Goal: Task Accomplishment & Management: Complete application form

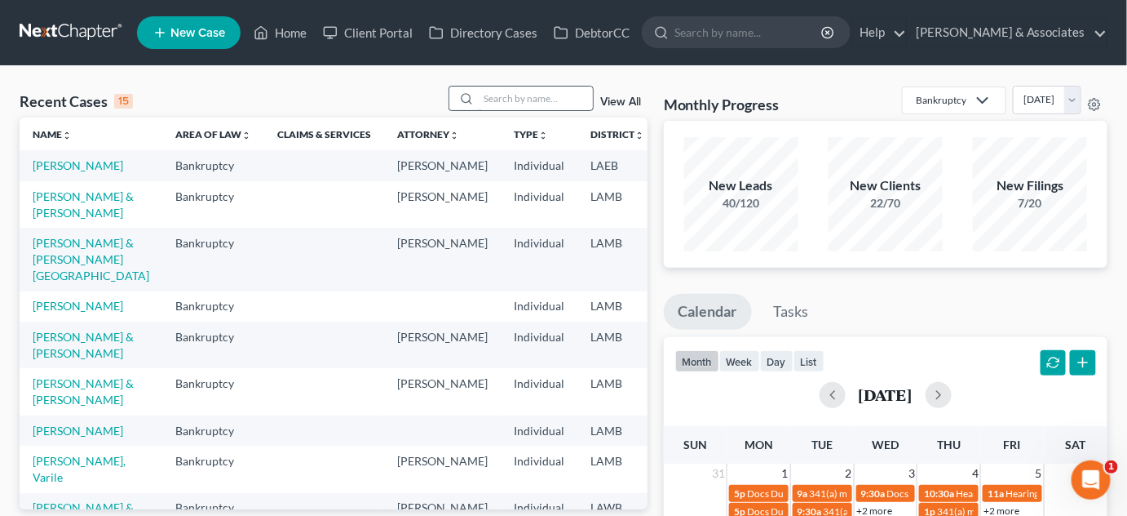
click at [555, 93] on input "search" at bounding box center [536, 98] width 114 height 24
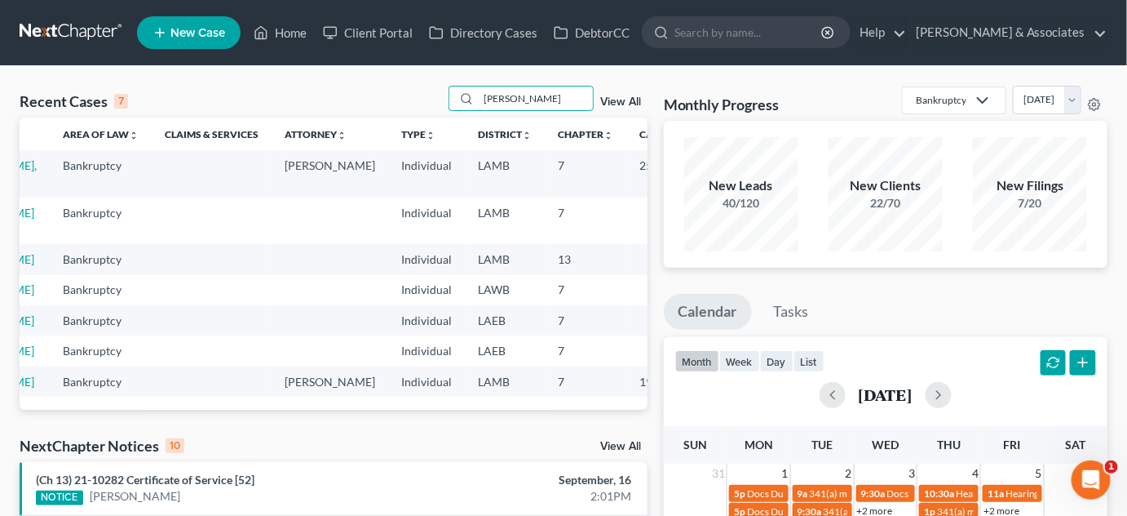
scroll to position [0, 96]
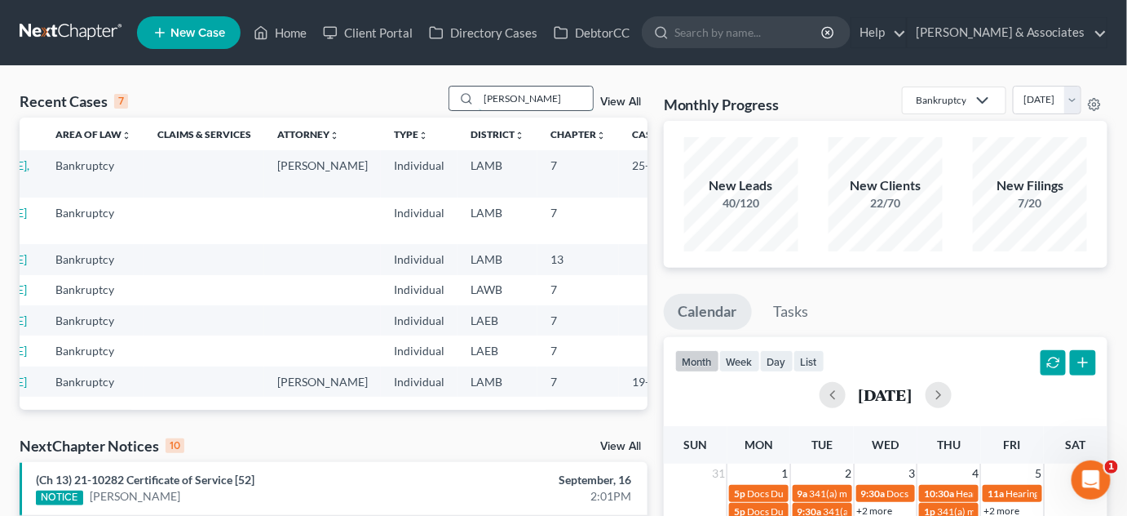
click at [548, 100] on input "tucker" at bounding box center [536, 98] width 114 height 24
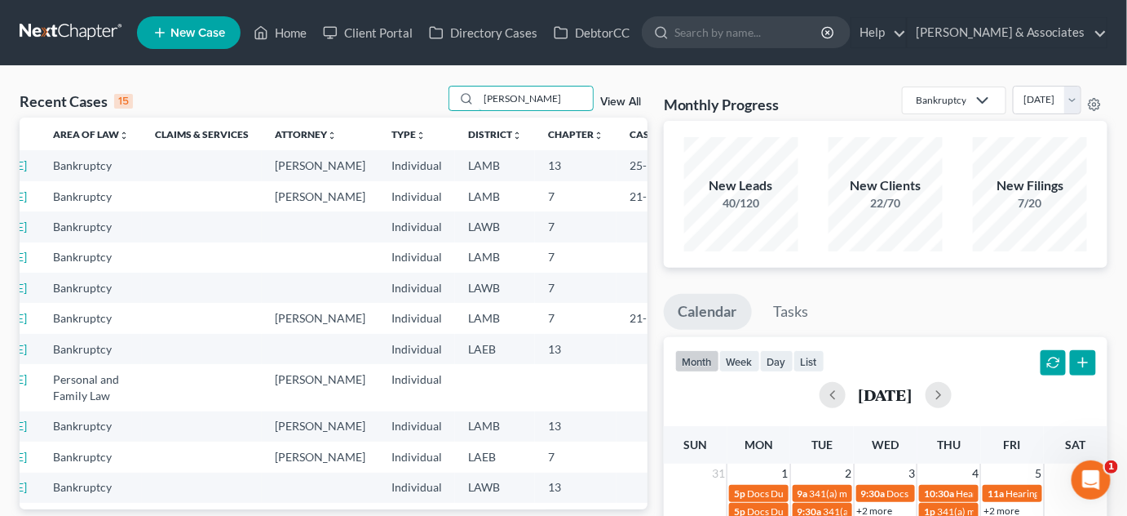
scroll to position [0, 0]
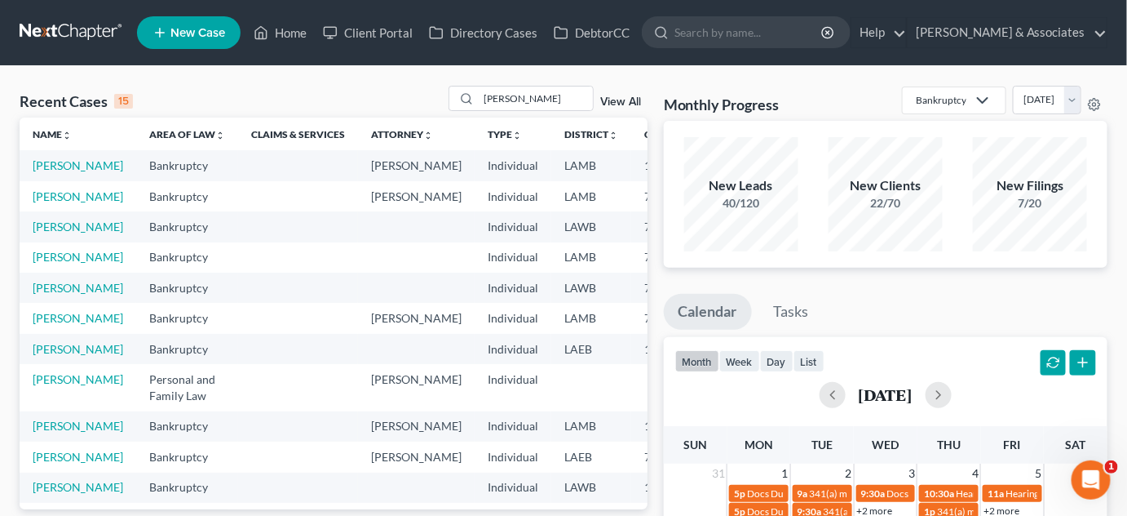
click at [556, 114] on div "Recent Cases 15 henderson View All" at bounding box center [334, 102] width 628 height 32
click at [551, 101] on input "henderson" at bounding box center [536, 98] width 114 height 24
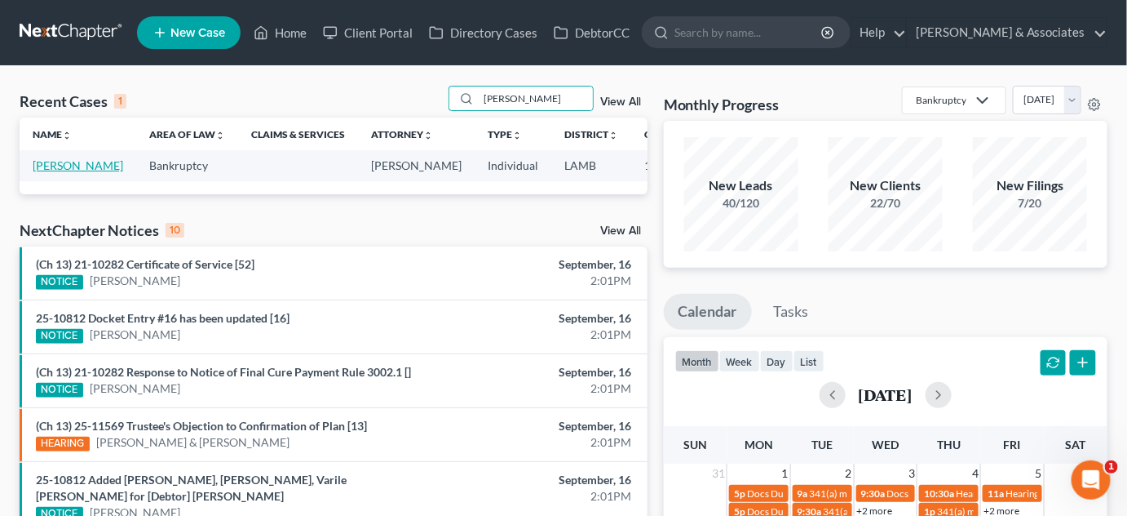
click at [47, 172] on link "Taplin, Charlene" at bounding box center [78, 165] width 91 height 14
click at [538, 82] on div "Recent Cases 1 taplin View All Name unfold_more expand_more expand_less Area of…" at bounding box center [563, 489] width 1127 height 847
click at [542, 89] on input "taplin" at bounding box center [536, 98] width 114 height 24
click at [542, 90] on input "taplin" at bounding box center [536, 98] width 114 height 24
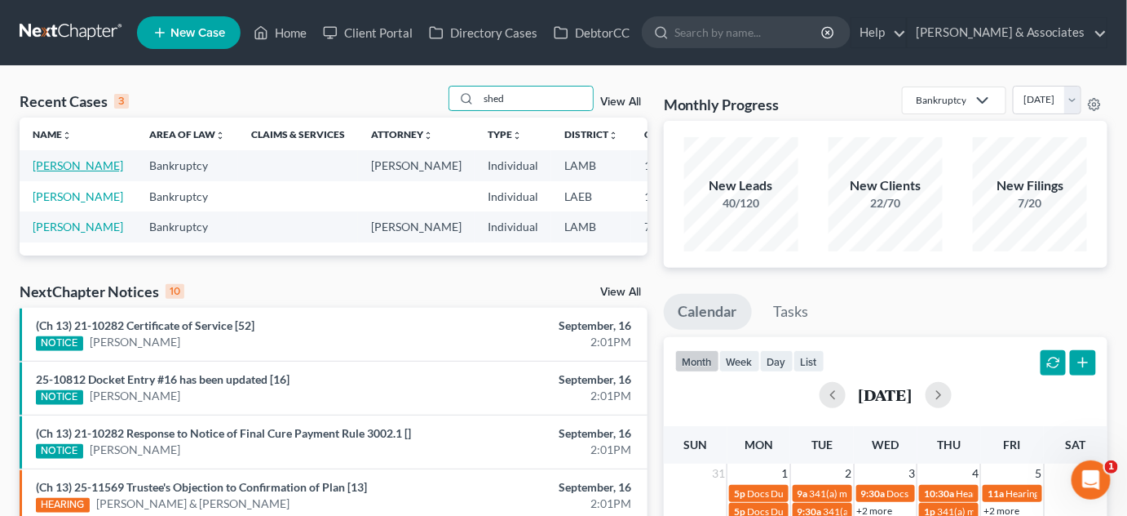
click at [41, 172] on link "Parker, Shedrick" at bounding box center [78, 165] width 91 height 14
click at [522, 108] on input "shed" at bounding box center [536, 98] width 114 height 24
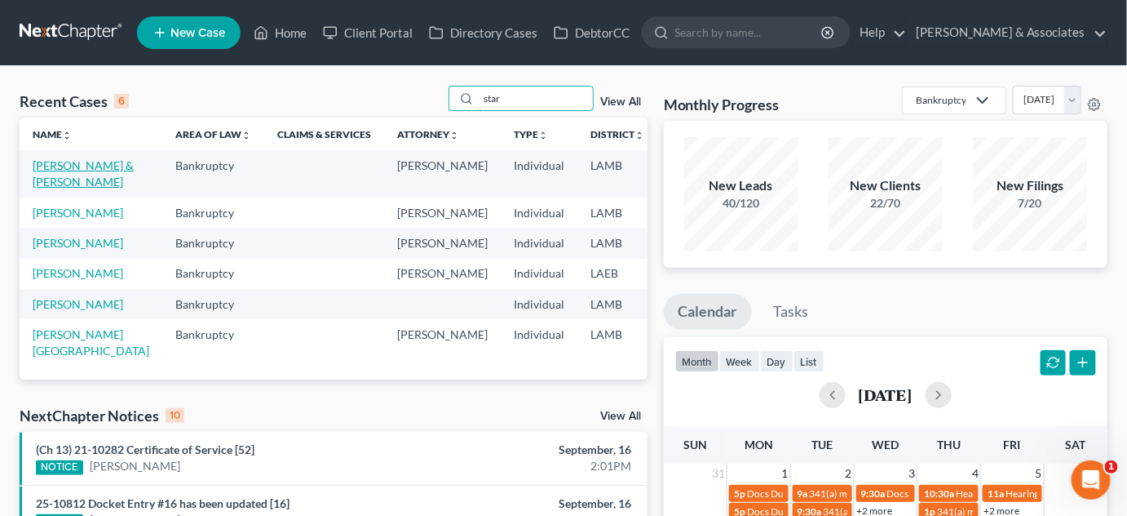
type input "star"
click at [55, 180] on link "Starns, Adam & Reagan" at bounding box center [83, 173] width 101 height 30
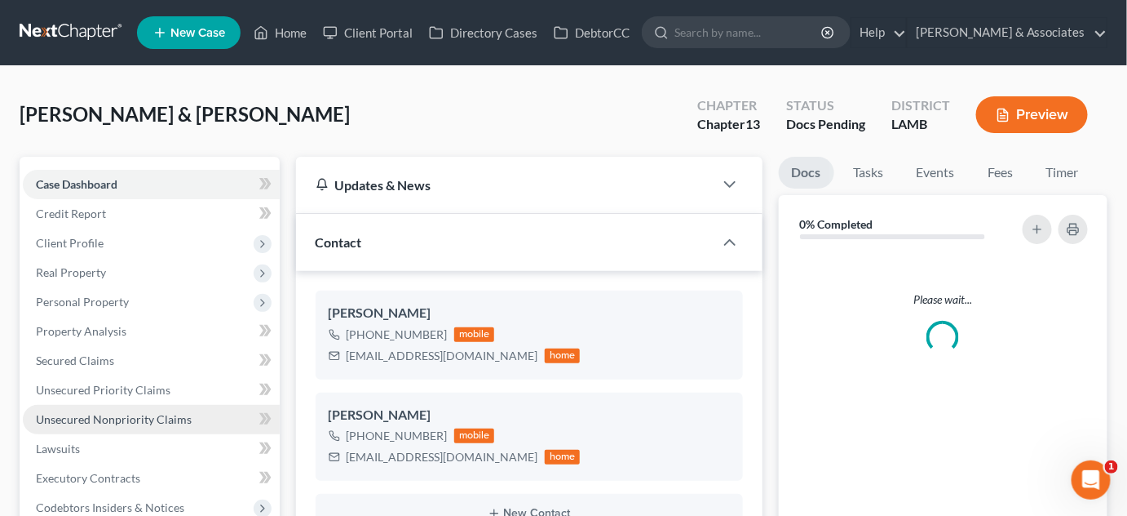
scroll to position [823, 0]
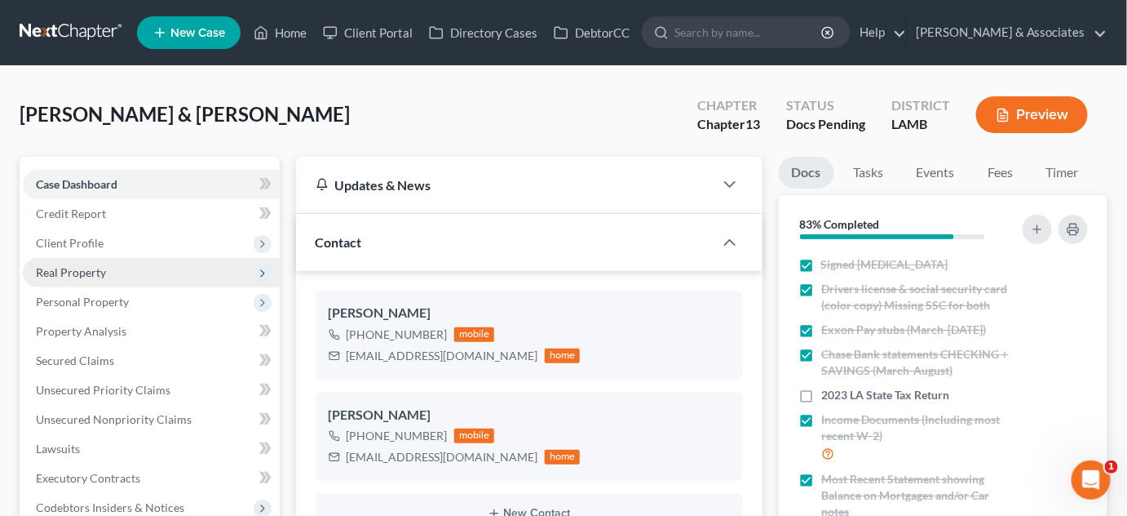
click at [106, 269] on span "Real Property" at bounding box center [151, 272] width 257 height 29
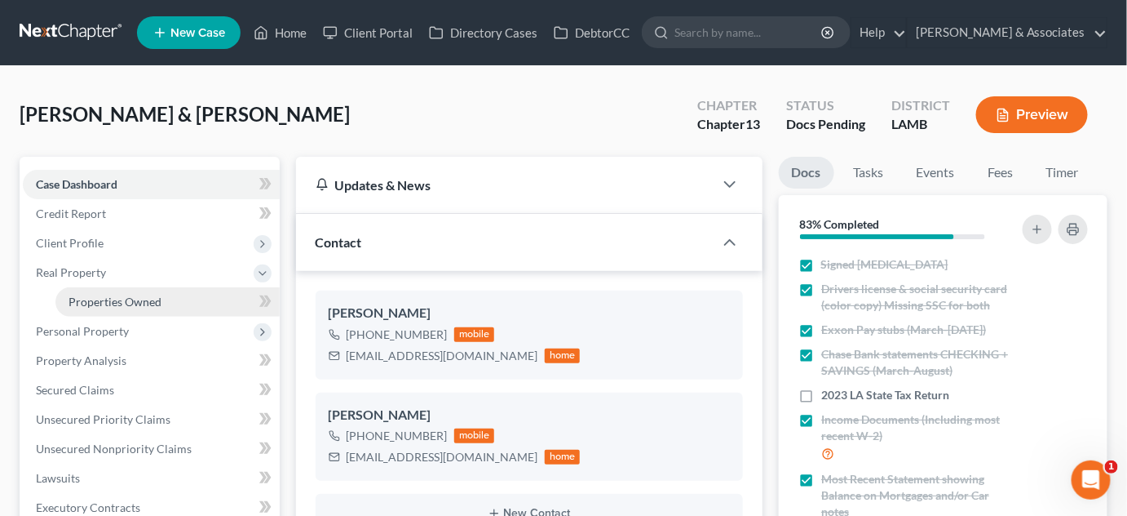
click at [109, 296] on span "Properties Owned" at bounding box center [115, 301] width 93 height 14
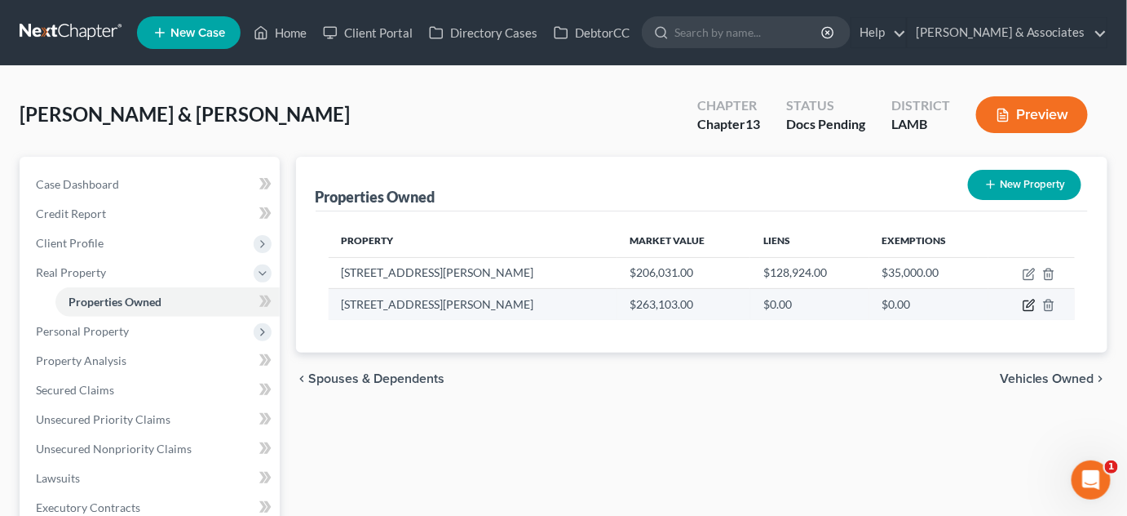
click at [1033, 304] on icon "button" at bounding box center [1029, 305] width 13 height 13
select select "19"
select select "0"
select select "3"
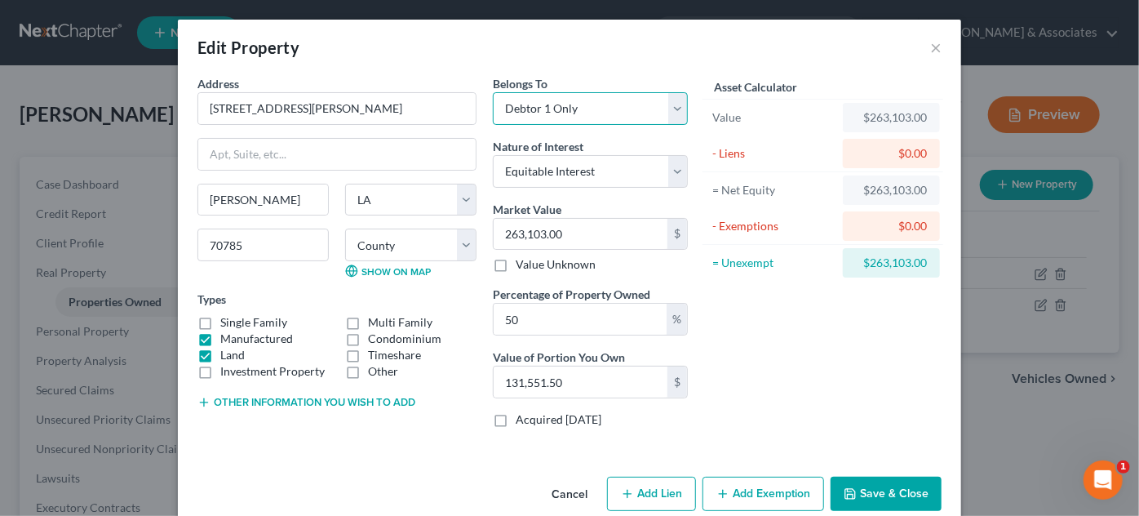
click at [551, 109] on select "Select Debtor 1 Only Debtor 2 Only Debtor 1 And Debtor 2 Only At Least One Of T…" at bounding box center [590, 108] width 195 height 33
select select "3"
click at [493, 92] on select "Select Debtor 1 Only Debtor 2 Only Debtor 1 And Debtor 2 Only At Least One Of T…" at bounding box center [590, 108] width 195 height 33
drag, startPoint x: 782, startPoint y: 377, endPoint x: 874, endPoint y: 469, distance: 130.3
click at [786, 380] on div "Asset Calculator Value $263,103.00 - Liens $0.00 = Net Equity $263,103.00 - Exe…" at bounding box center [823, 257] width 254 height 365
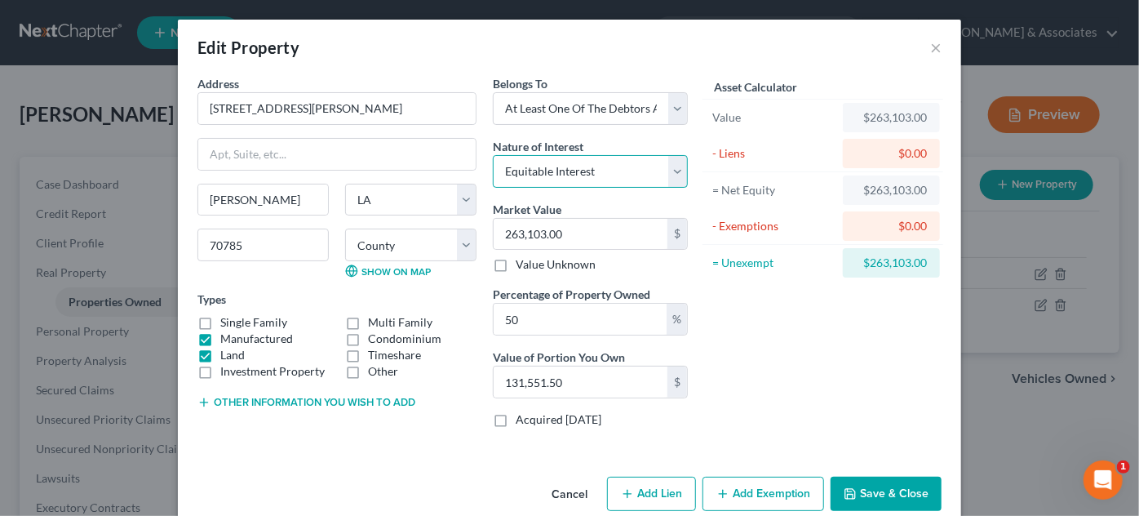
click at [611, 158] on select "Select Fee Simple Joint Tenant Life Estate Equitable Interest Future Interest T…" at bounding box center [590, 171] width 195 height 33
drag, startPoint x: 607, startPoint y: 162, endPoint x: 692, endPoint y: 341, distance: 198.5
click at [607, 162] on select "Select Fee Simple Joint Tenant Life Estate Equitable Interest Future Interest T…" at bounding box center [590, 171] width 195 height 33
click at [856, 493] on button "Save & Close" at bounding box center [885, 493] width 111 height 34
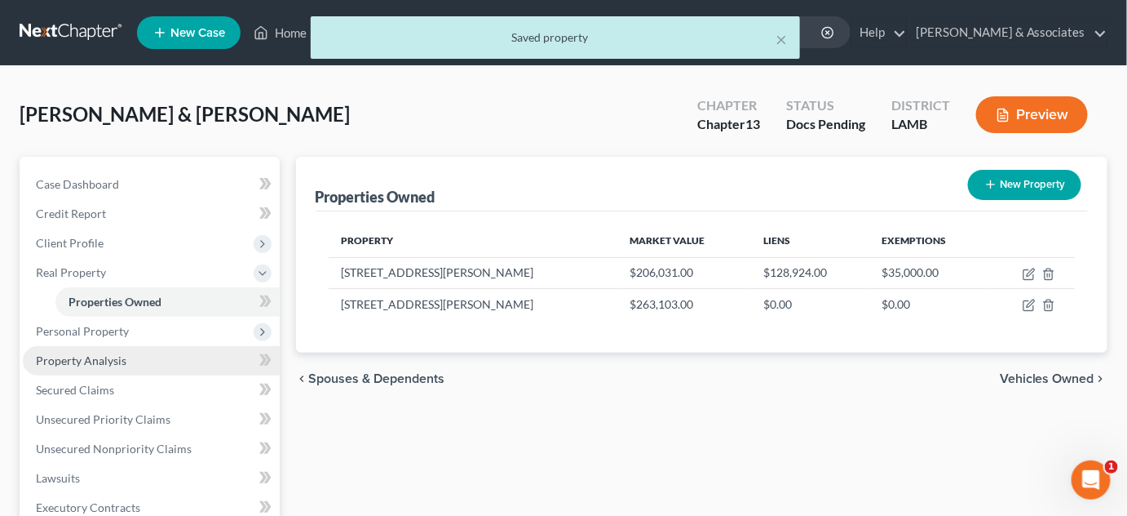
click at [139, 356] on link "Property Analysis" at bounding box center [151, 360] width 257 height 29
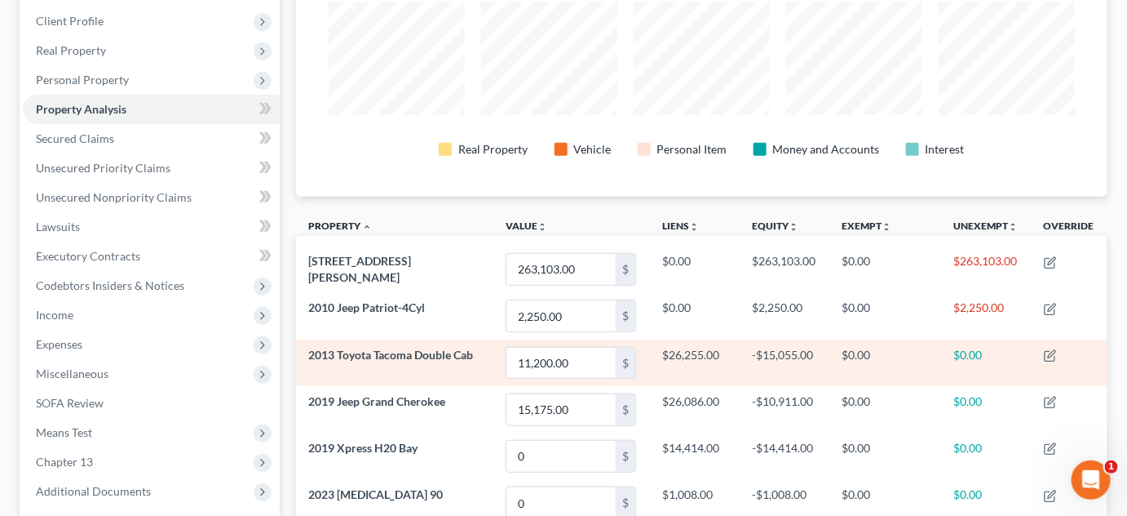
scroll to position [296, 0]
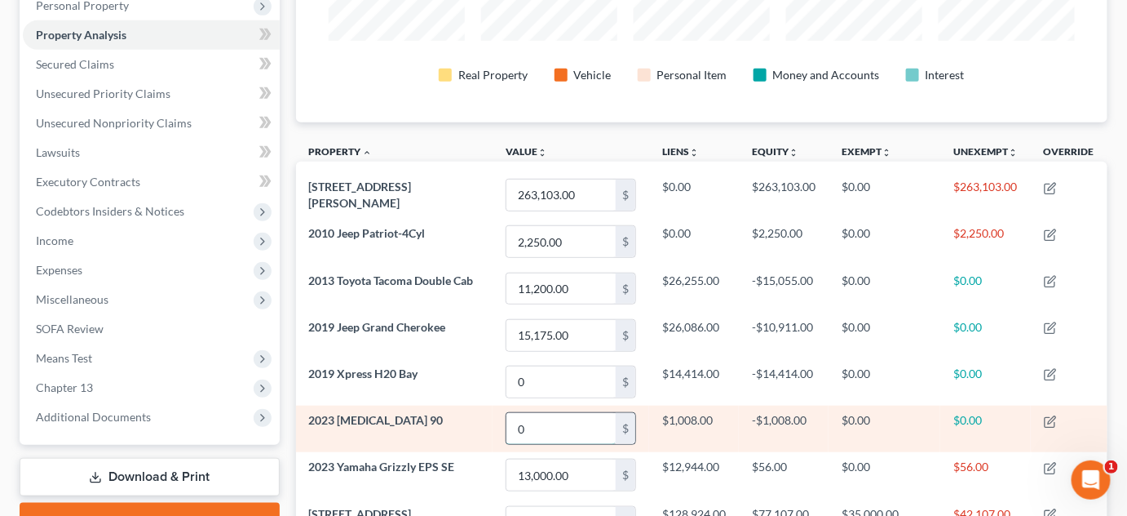
click at [535, 421] on input "0" at bounding box center [561, 428] width 109 height 31
click at [535, 422] on input "0" at bounding box center [561, 428] width 109 height 31
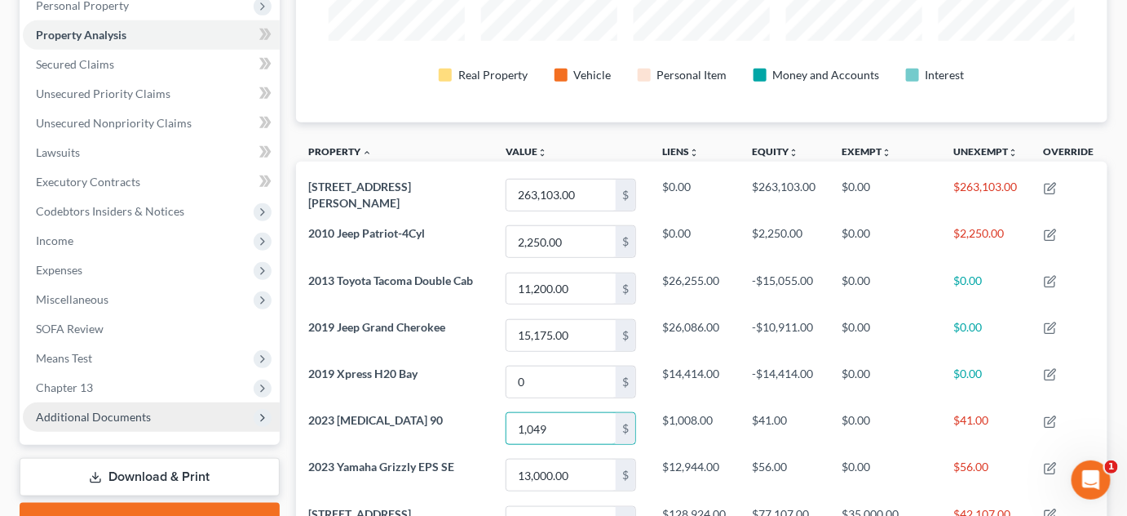
type input "1,049"
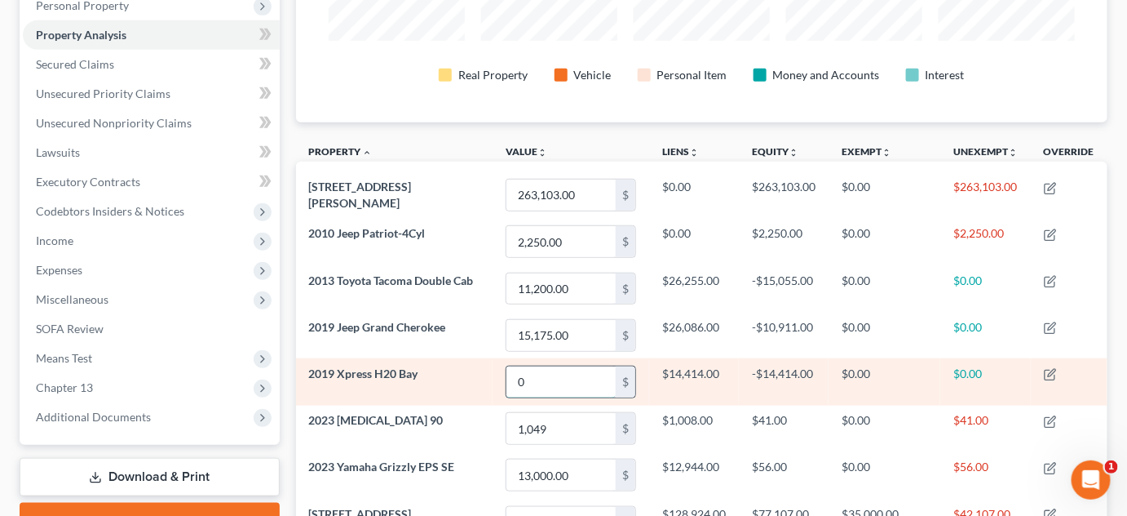
click at [516, 380] on input "0" at bounding box center [561, 381] width 109 height 31
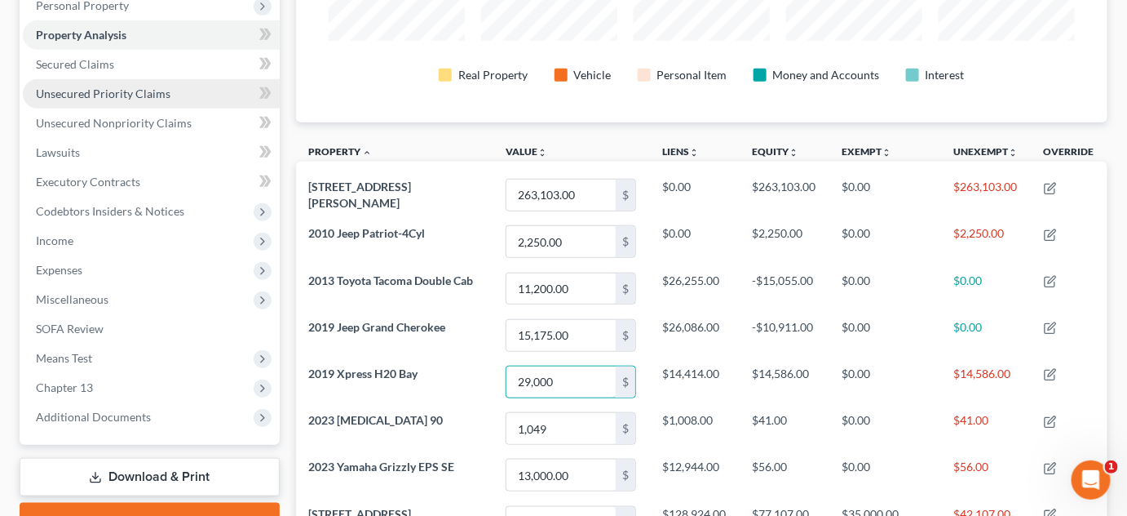
type input "29,000"
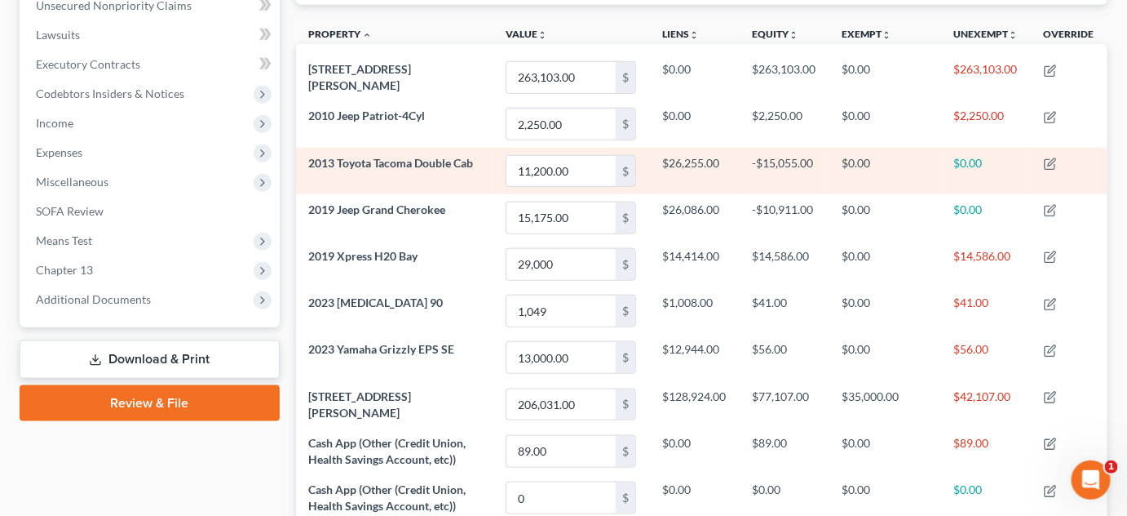
scroll to position [370, 0]
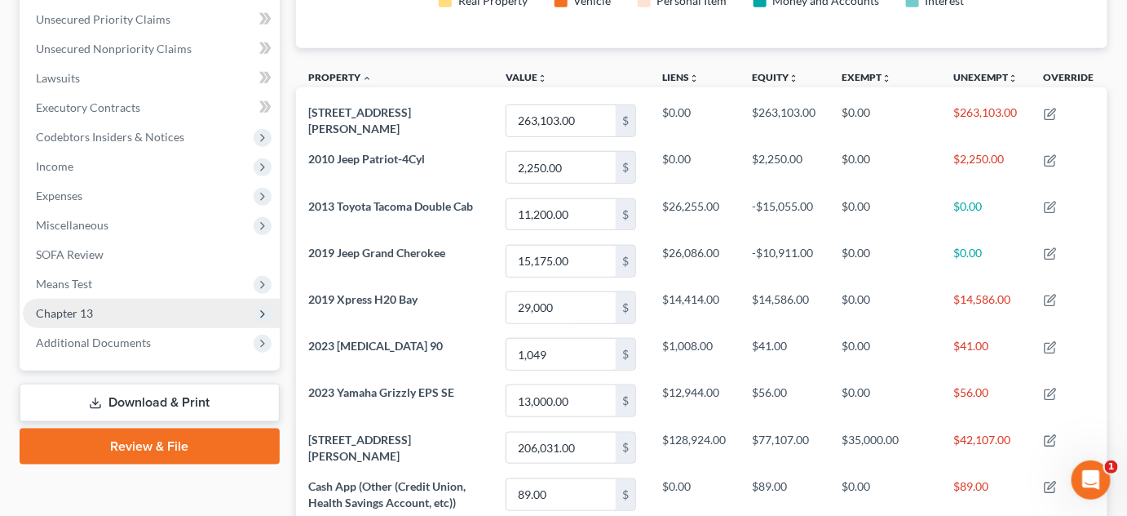
click at [30, 313] on span "Chapter 13" at bounding box center [151, 313] width 257 height 29
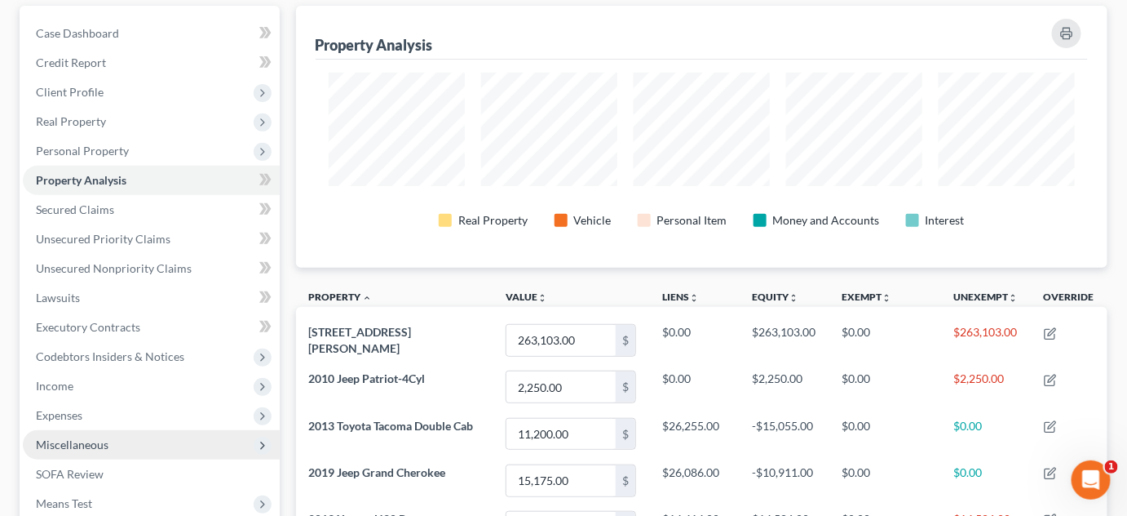
scroll to position [222, 0]
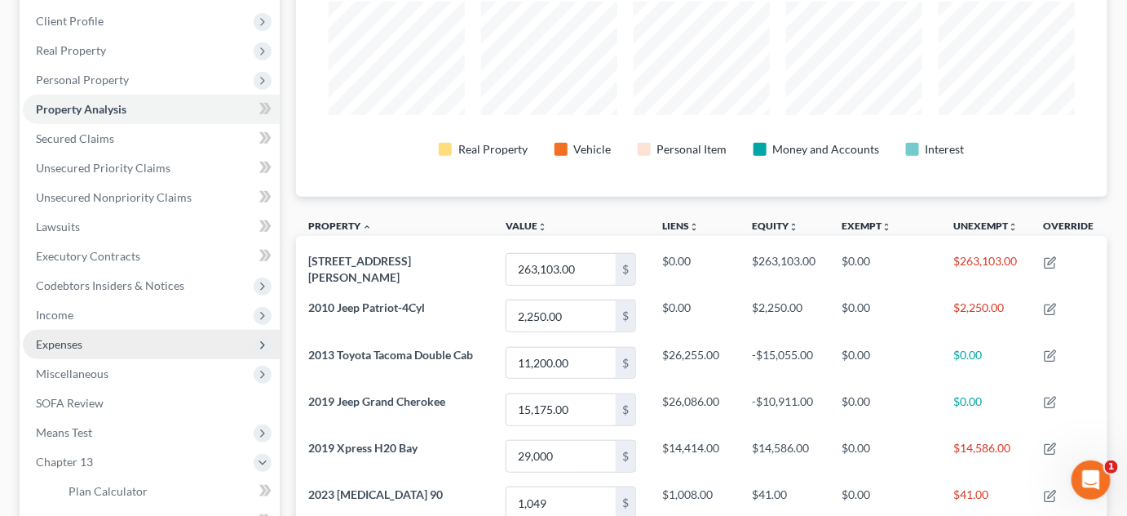
click at [105, 330] on span "Expenses" at bounding box center [151, 344] width 257 height 29
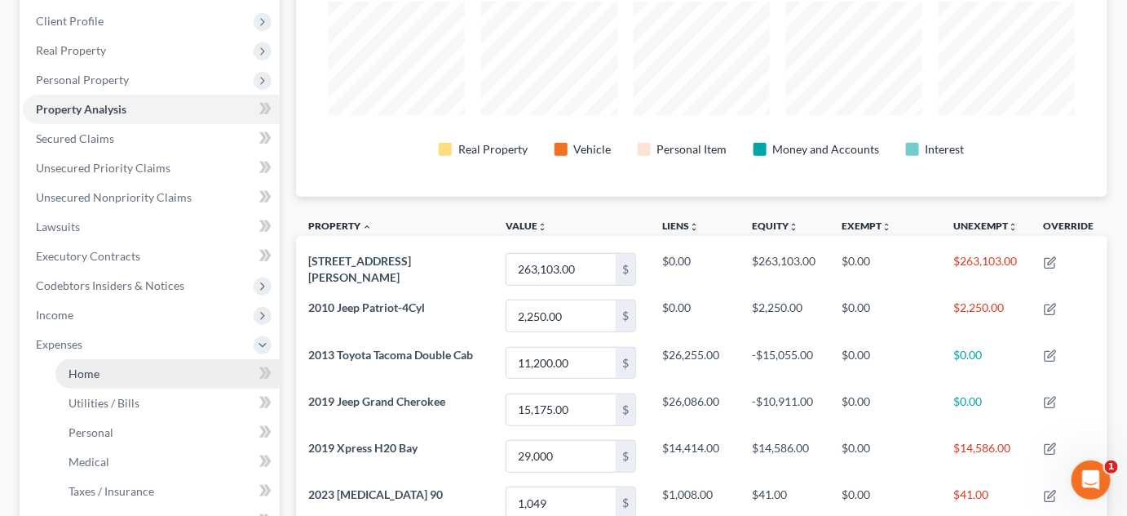
click at [106, 376] on link "Home" at bounding box center [167, 373] width 224 height 29
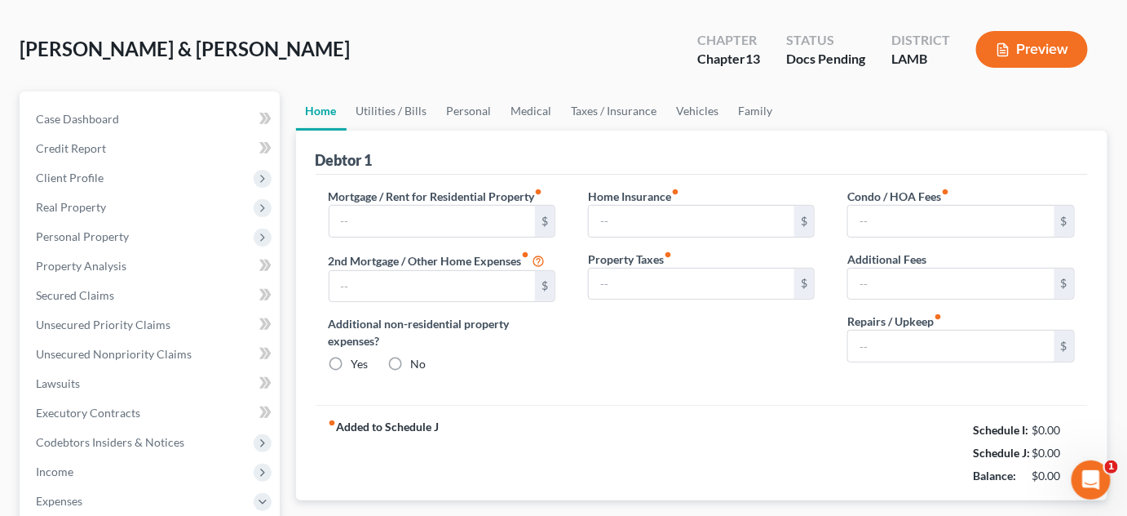
scroll to position [11, 0]
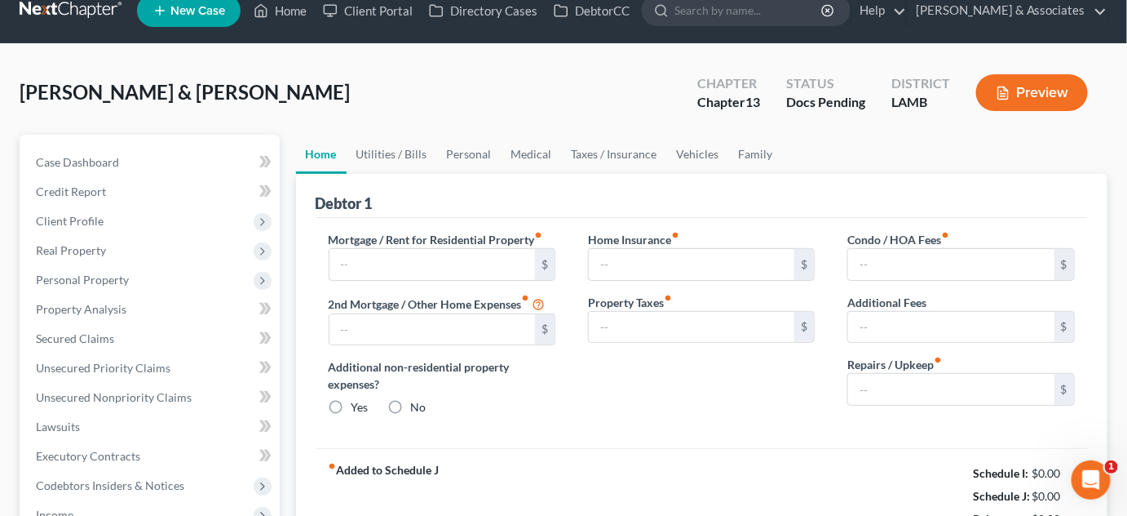
type input "1,122.72"
type input "0.00"
radio input "true"
type input "0.00"
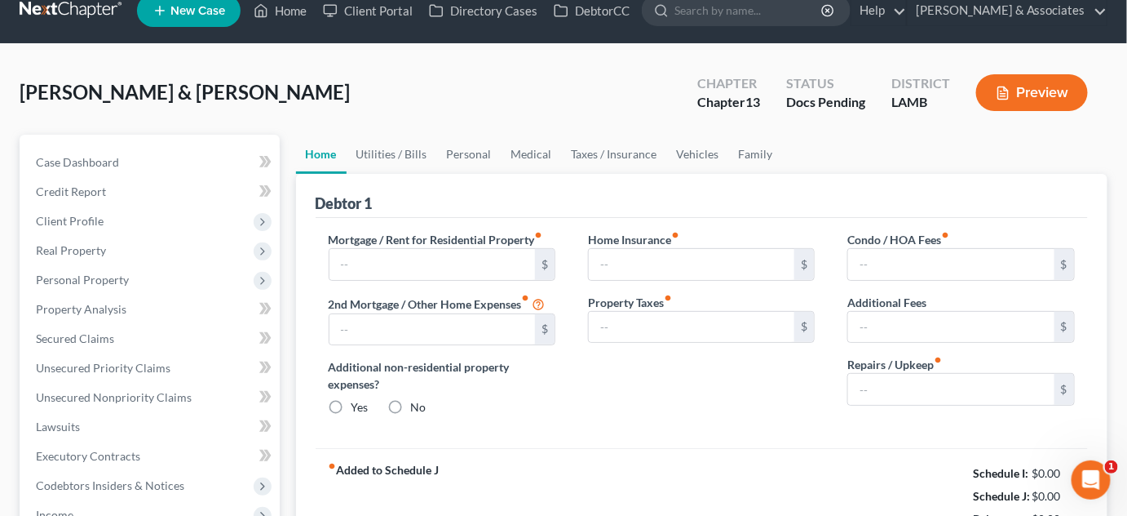
type input "0.00"
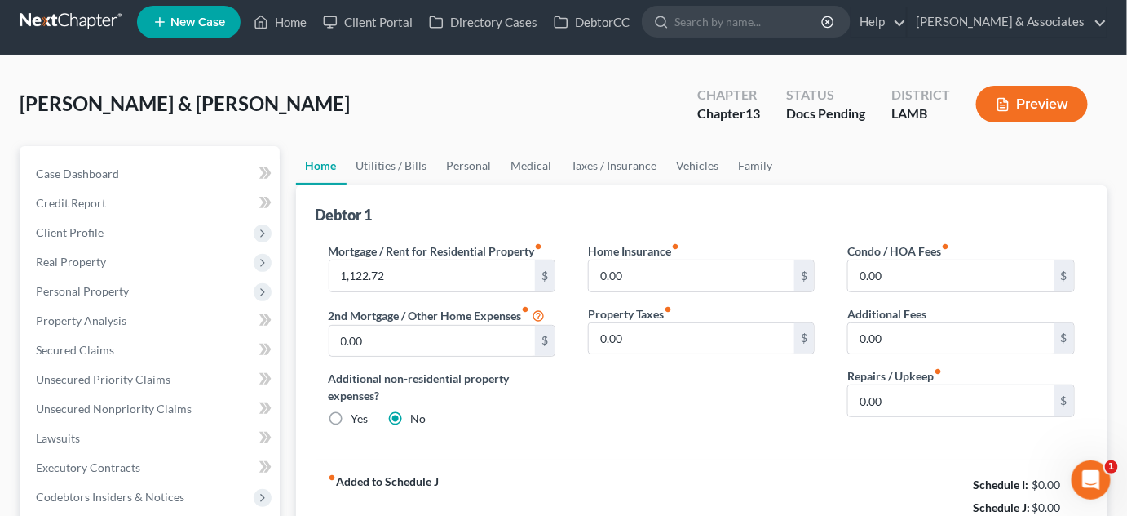
scroll to position [0, 0]
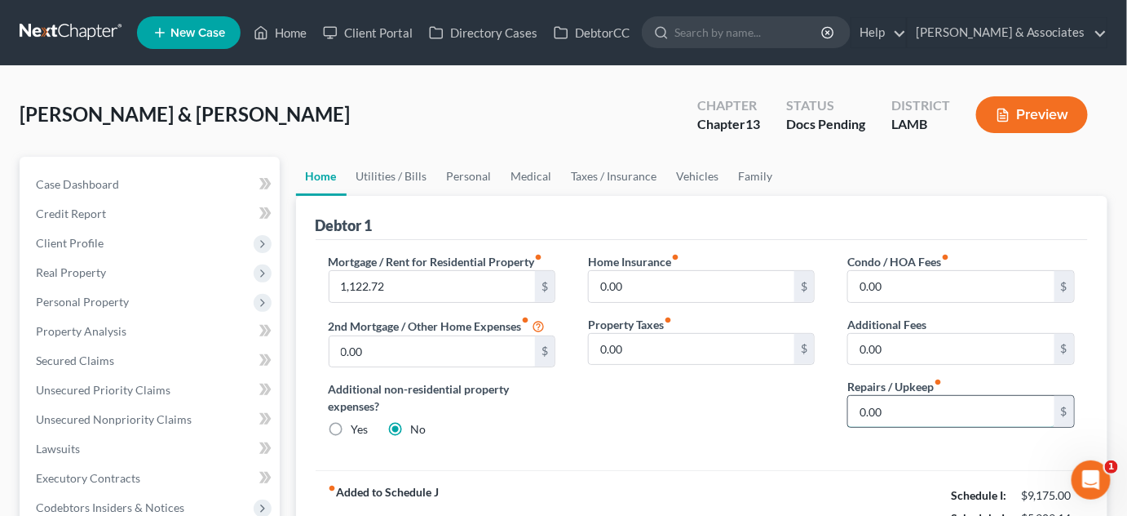
click at [931, 413] on input "0.00" at bounding box center [951, 411] width 206 height 31
type input "100"
click at [415, 173] on link "Utilities / Bills" at bounding box center [392, 176] width 91 height 39
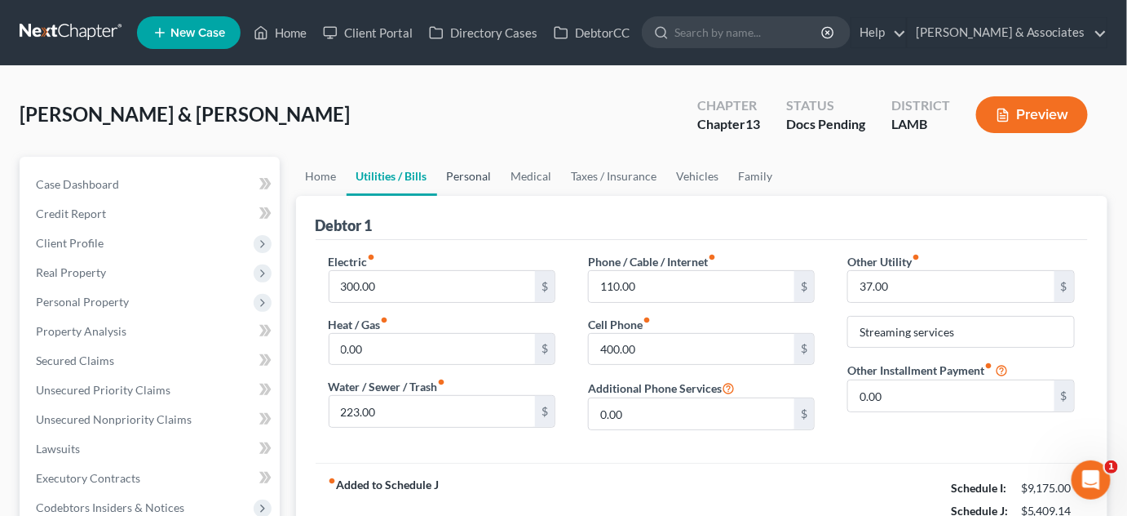
click at [491, 186] on link "Personal" at bounding box center [469, 176] width 64 height 39
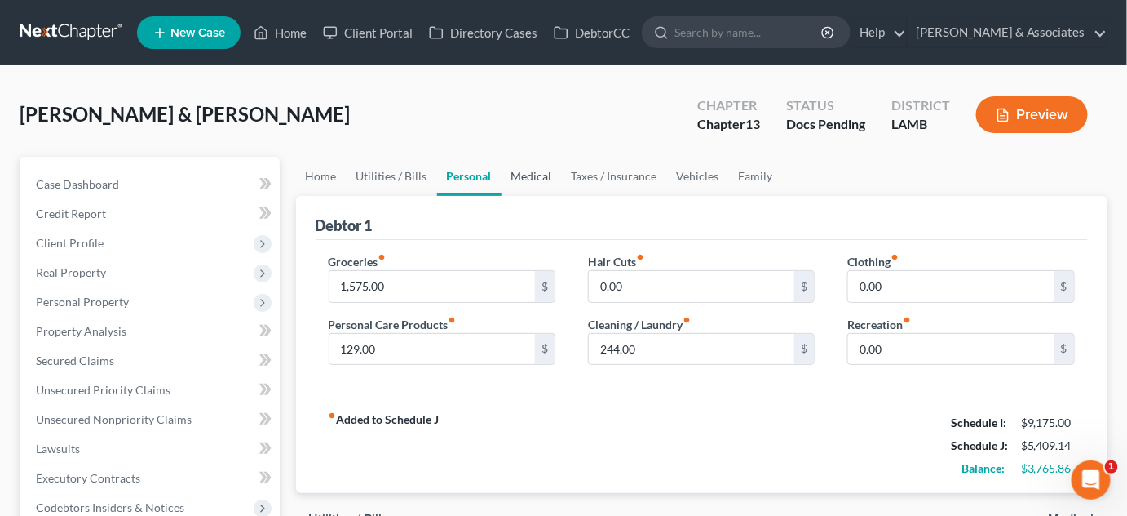
click at [543, 183] on link "Medical" at bounding box center [532, 176] width 60 height 39
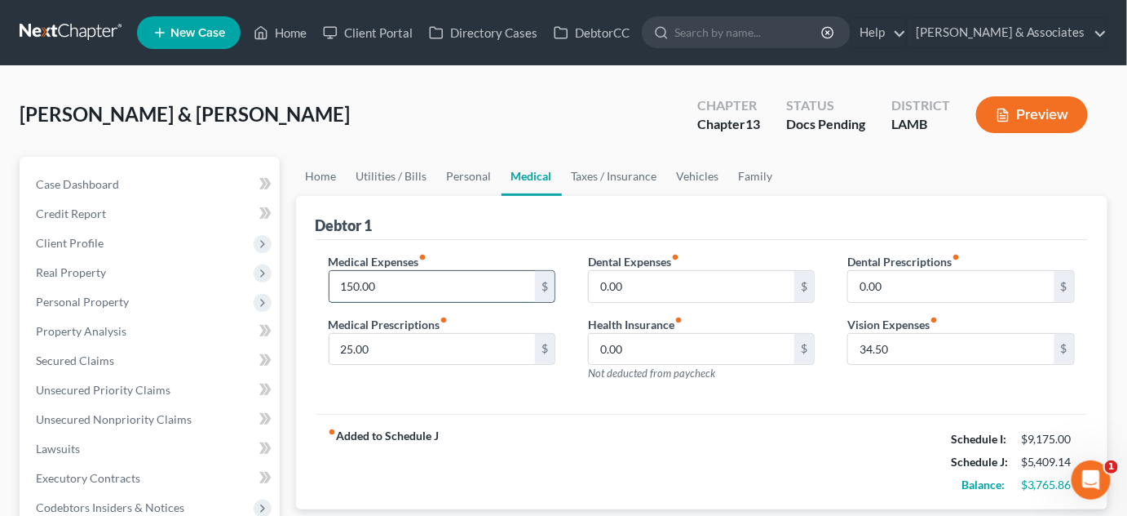
click at [471, 290] on input "150.00" at bounding box center [433, 286] width 206 height 31
type input "100"
type input "0"
click at [596, 162] on link "Taxes / Insurance" at bounding box center [614, 176] width 105 height 39
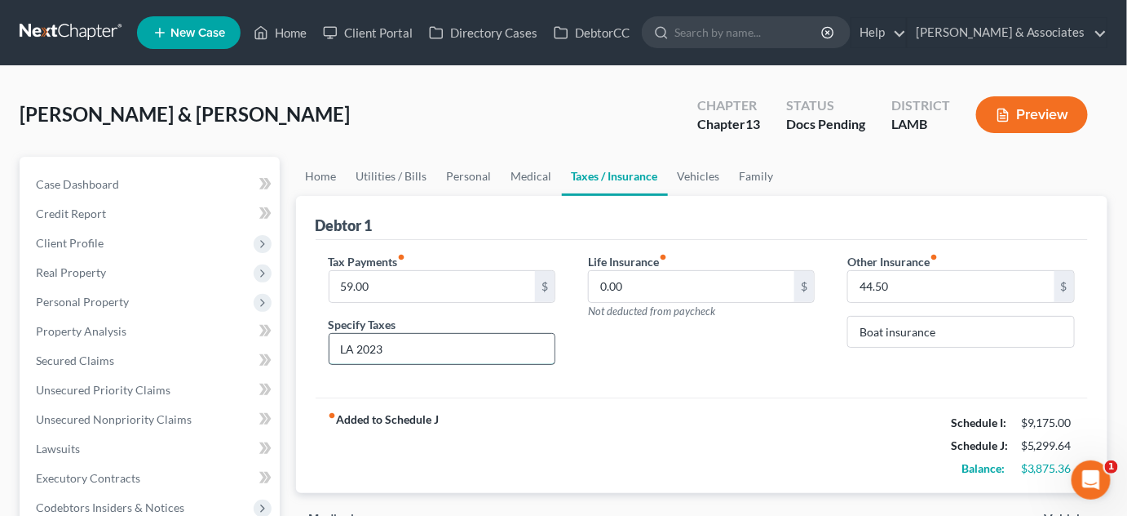
click at [485, 361] on input "LA 2023" at bounding box center [442, 349] width 225 height 31
click at [487, 356] on input "LA 2023" at bounding box center [442, 349] width 225 height 31
click at [489, 345] on input "LA 2023" at bounding box center [442, 349] width 225 height 31
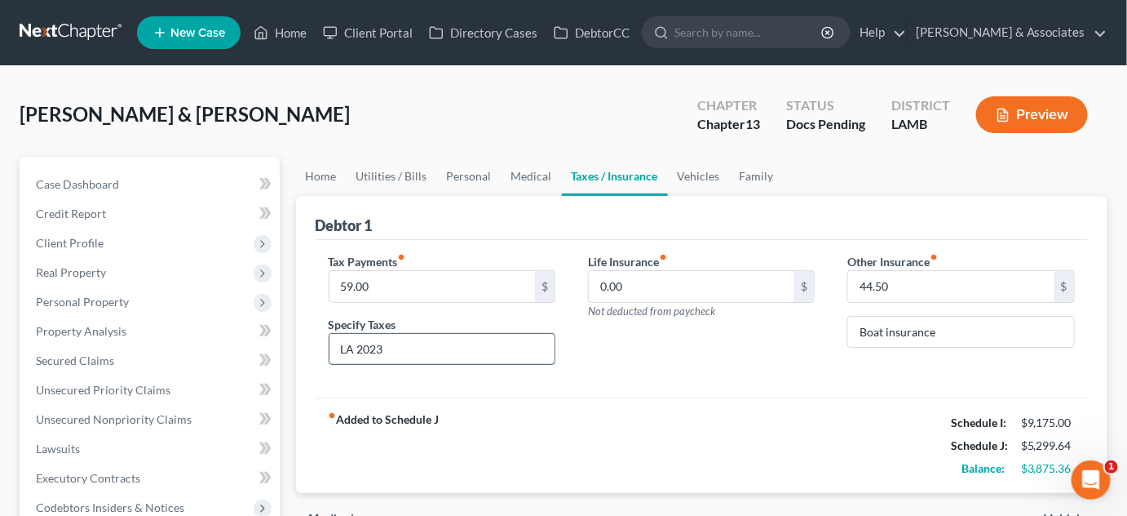
click at [489, 345] on input "LA 2023" at bounding box center [442, 349] width 225 height 31
click at [440, 292] on input "59.00" at bounding box center [433, 286] width 206 height 31
click at [439, 292] on input "59.00" at bounding box center [433, 286] width 206 height 31
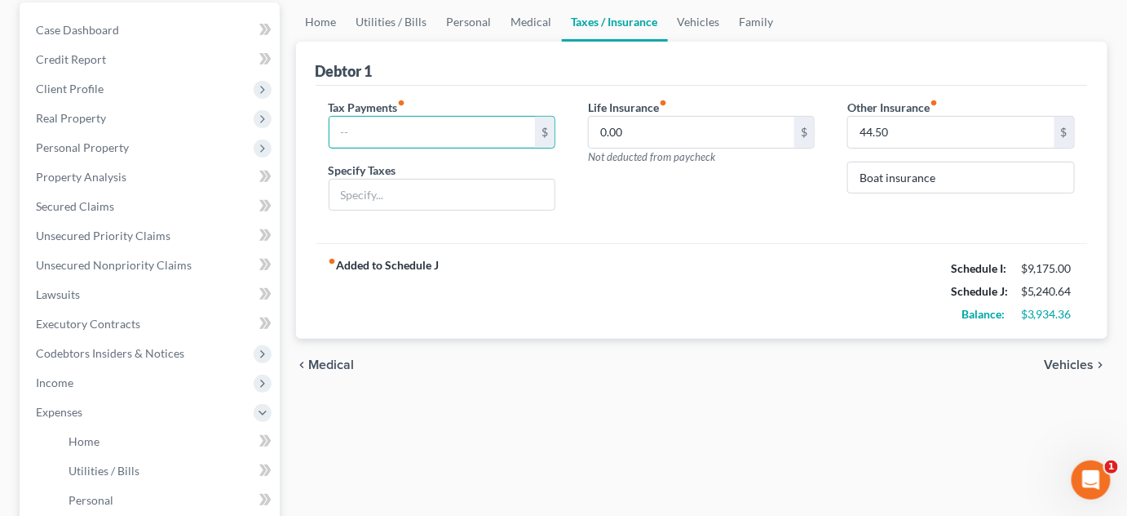
scroll to position [73, 0]
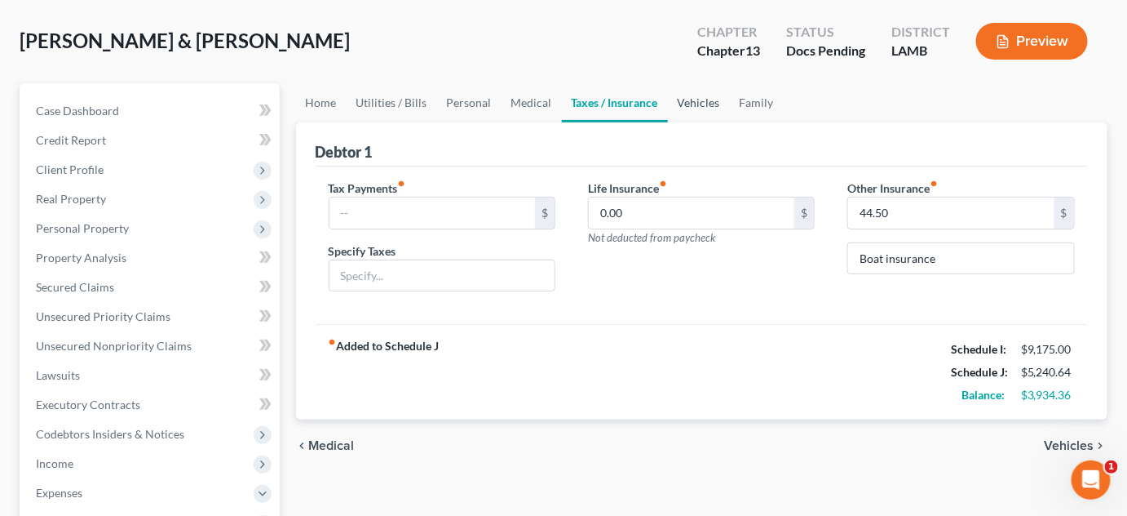
click at [696, 102] on link "Vehicles" at bounding box center [699, 102] width 62 height 39
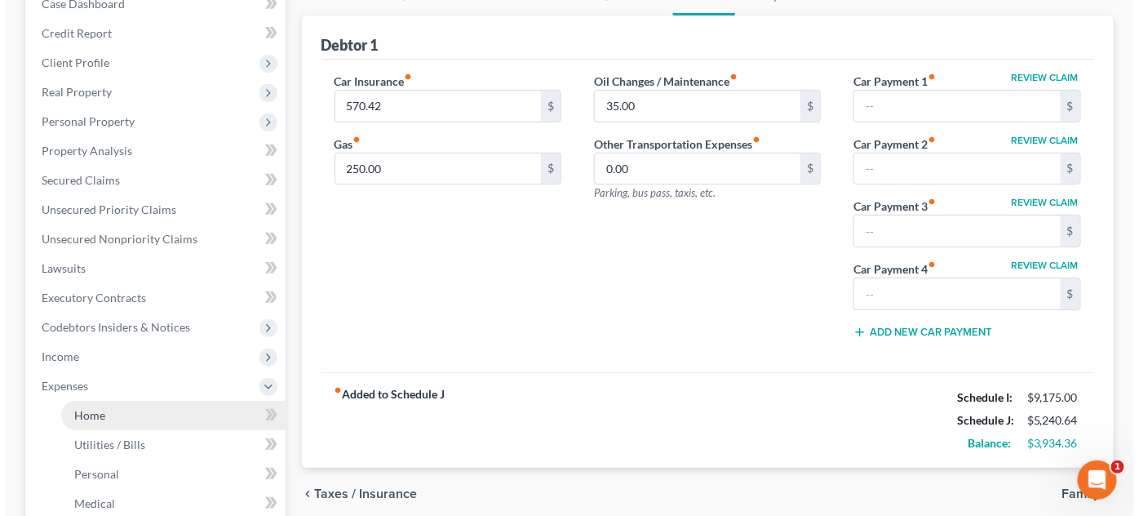
scroll to position [296, 0]
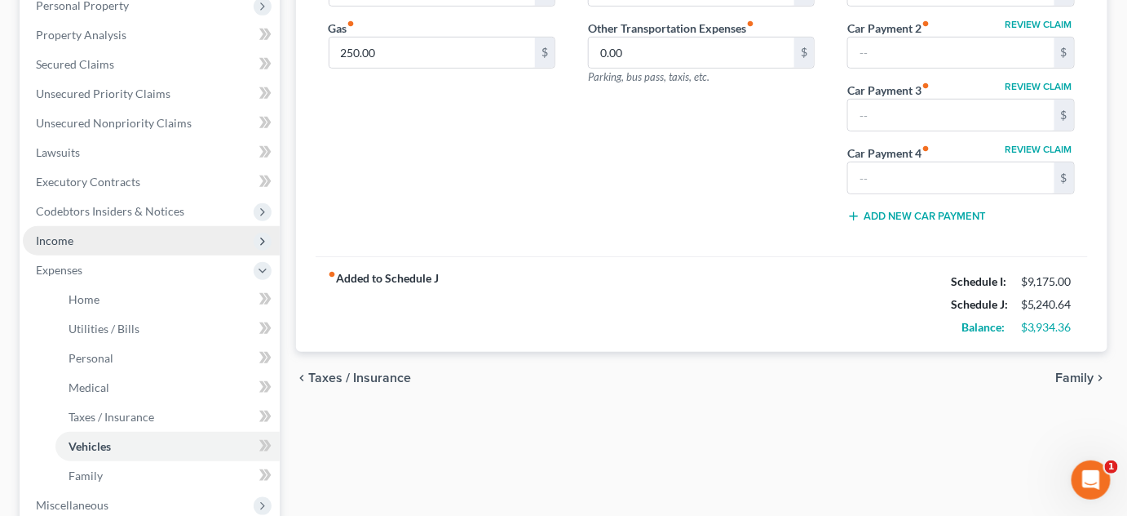
click at [84, 237] on span "Income" at bounding box center [151, 240] width 257 height 29
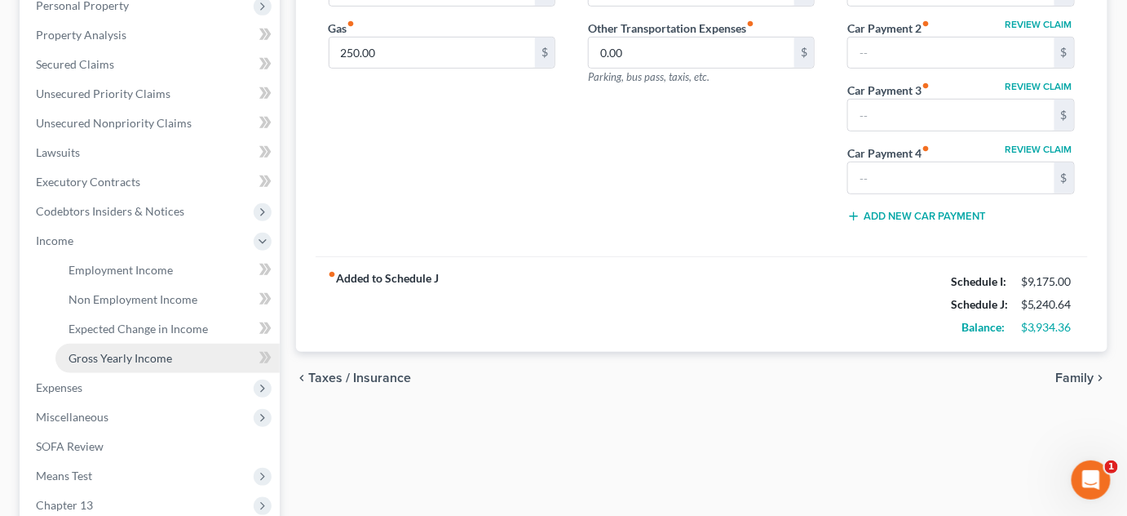
click at [129, 356] on span "Gross Yearly Income" at bounding box center [121, 358] width 104 height 14
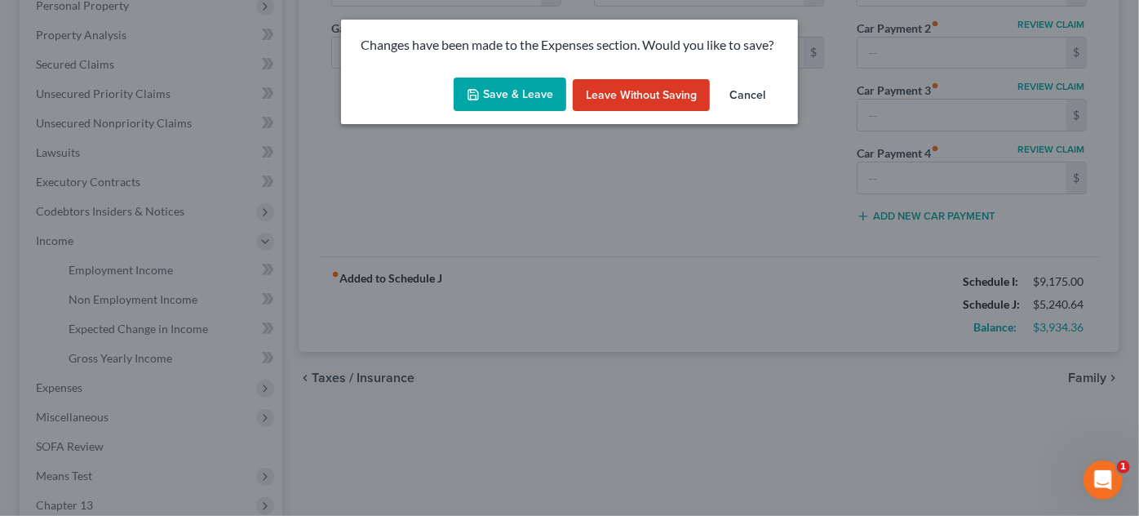
click at [514, 95] on button "Save & Leave" at bounding box center [510, 94] width 113 height 34
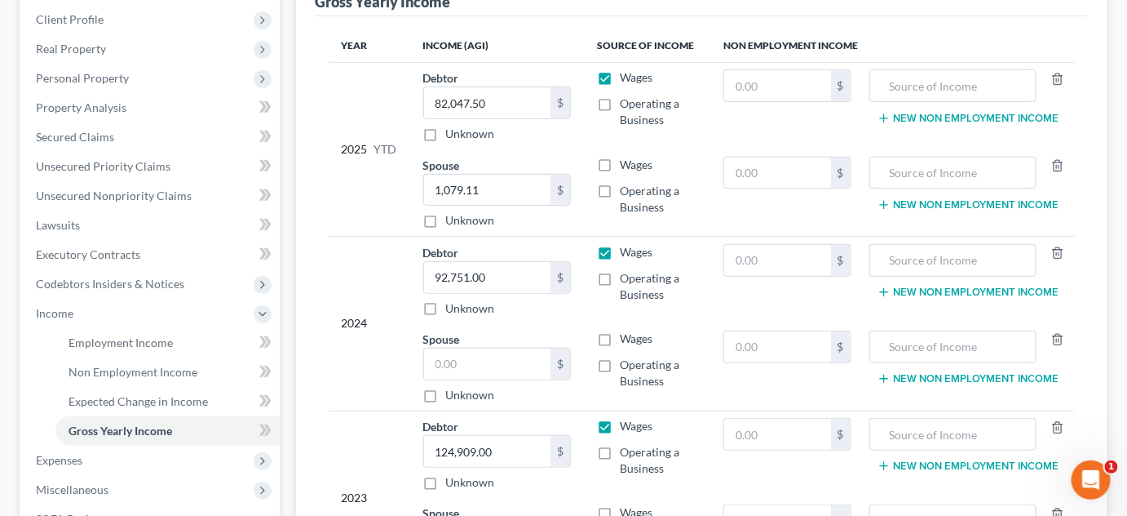
scroll to position [222, 0]
click at [620, 163] on label "Wages" at bounding box center [636, 166] width 33 height 16
click at [626, 163] on input "Wages" at bounding box center [631, 163] width 11 height 11
checkbox input "true"
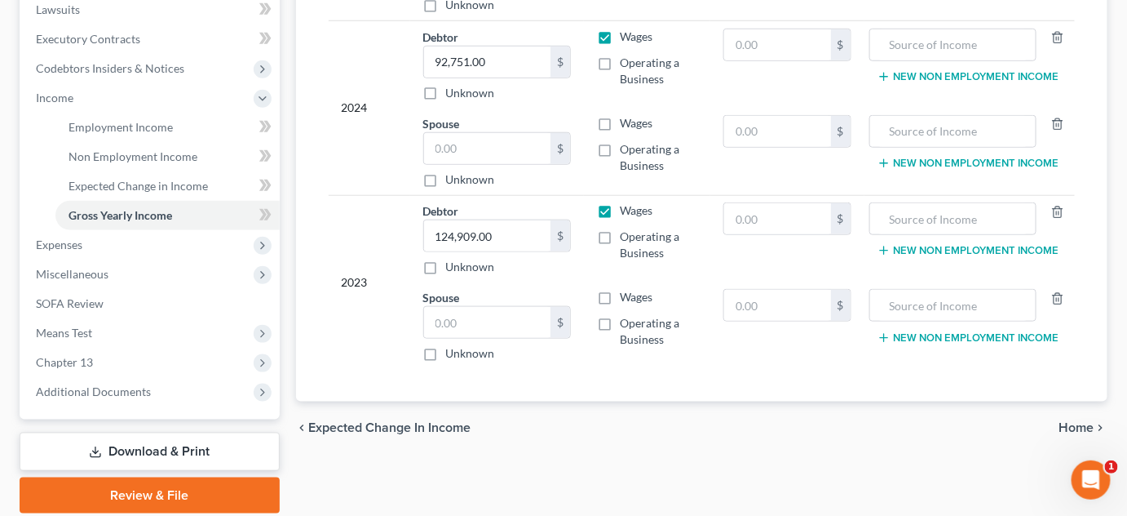
scroll to position [497, 0]
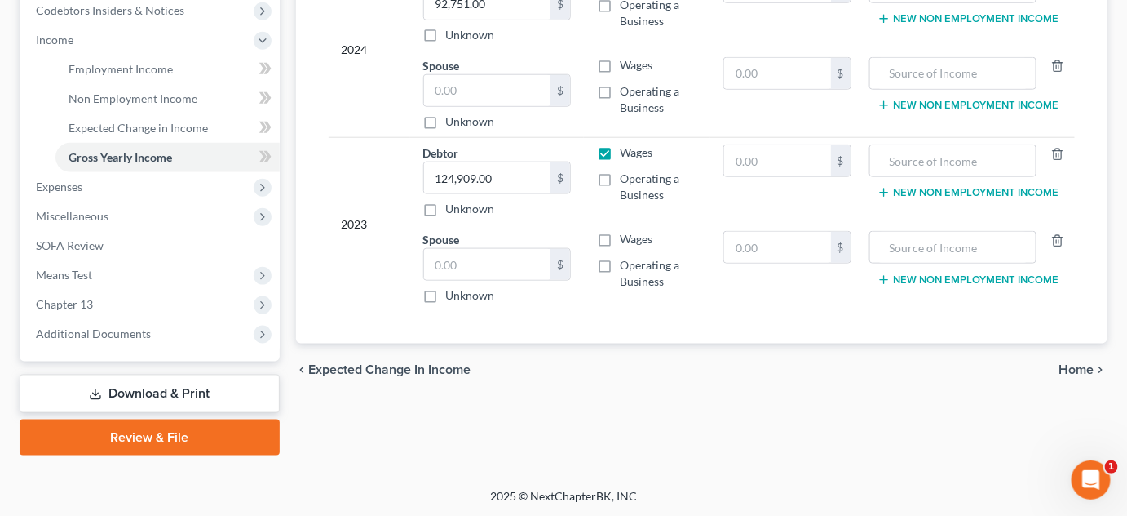
click at [162, 400] on link "Download & Print" at bounding box center [150, 393] width 260 height 38
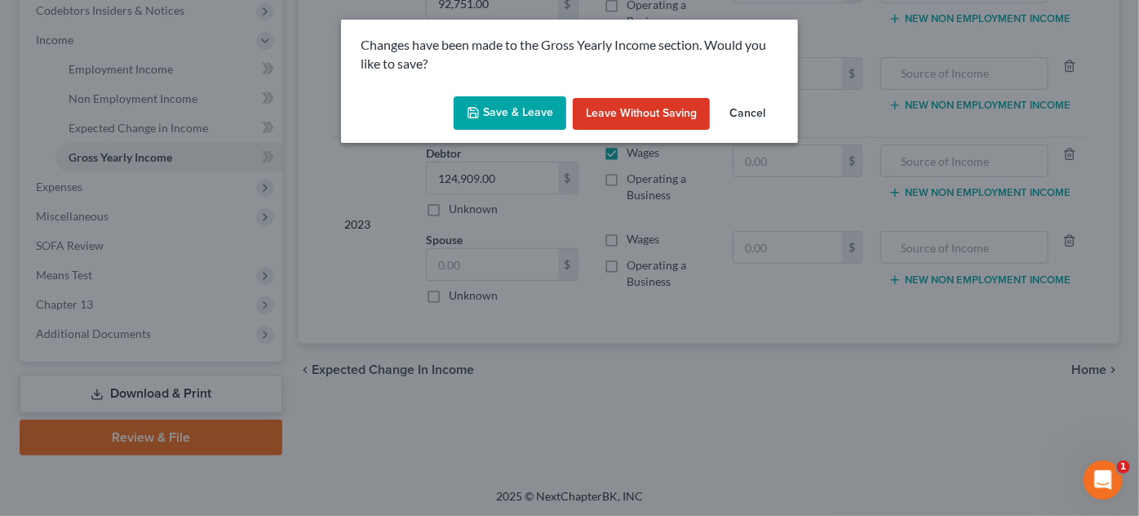
drag, startPoint x: 502, startPoint y: 116, endPoint x: 567, endPoint y: 294, distance: 189.4
click at [500, 116] on button "Save & Leave" at bounding box center [510, 113] width 113 height 34
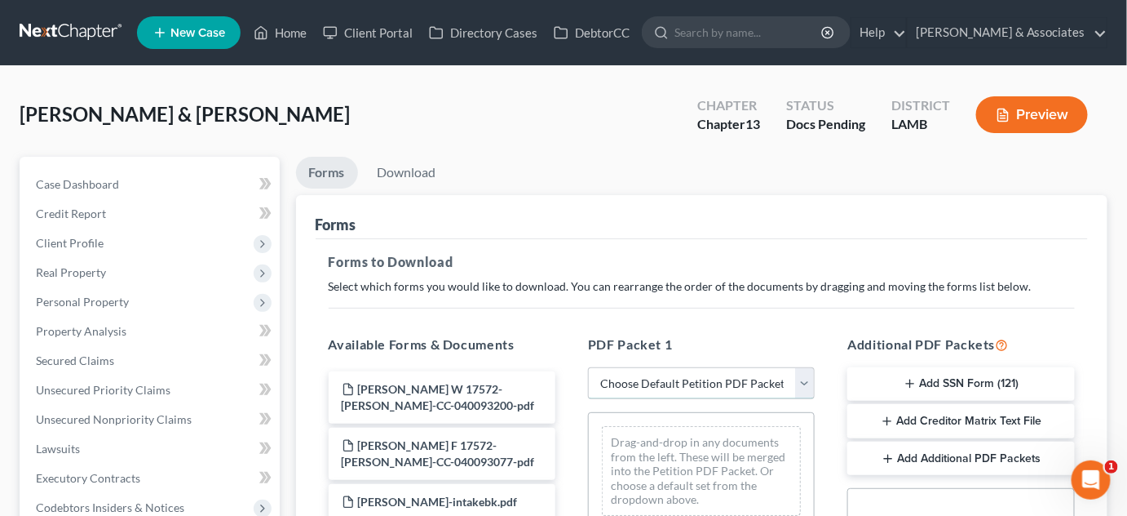
click at [725, 381] on select "Choose Default Petition PDF Packet Complete Bankruptcy Petition (all forms and …" at bounding box center [701, 383] width 227 height 33
select select "0"
click at [588, 367] on select "Choose Default Petition PDF Packet Complete Bankruptcy Petition (all forms and …" at bounding box center [701, 383] width 227 height 33
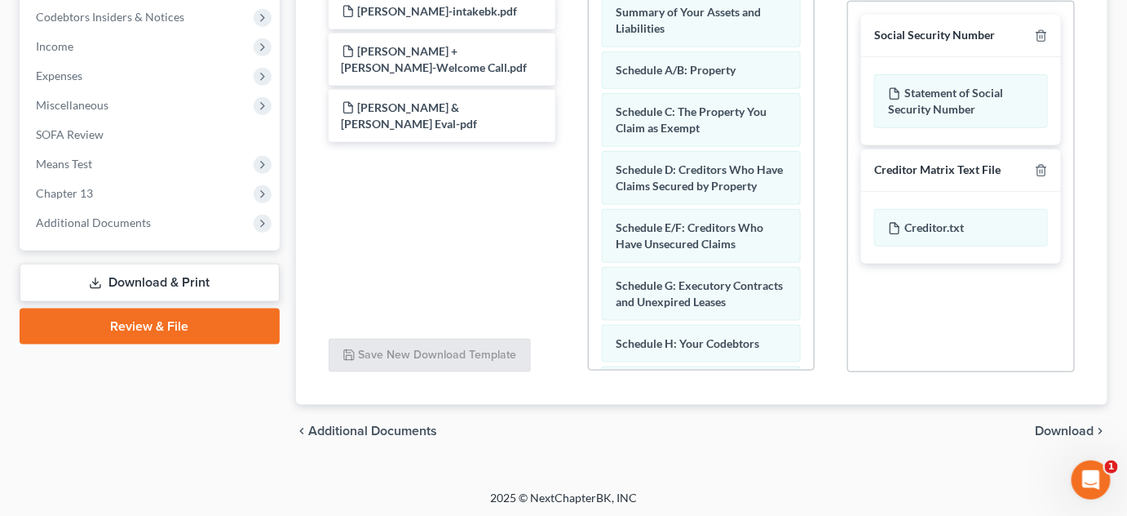
scroll to position [491, 0]
click at [1038, 166] on polyline "button" at bounding box center [1042, 166] width 10 height 0
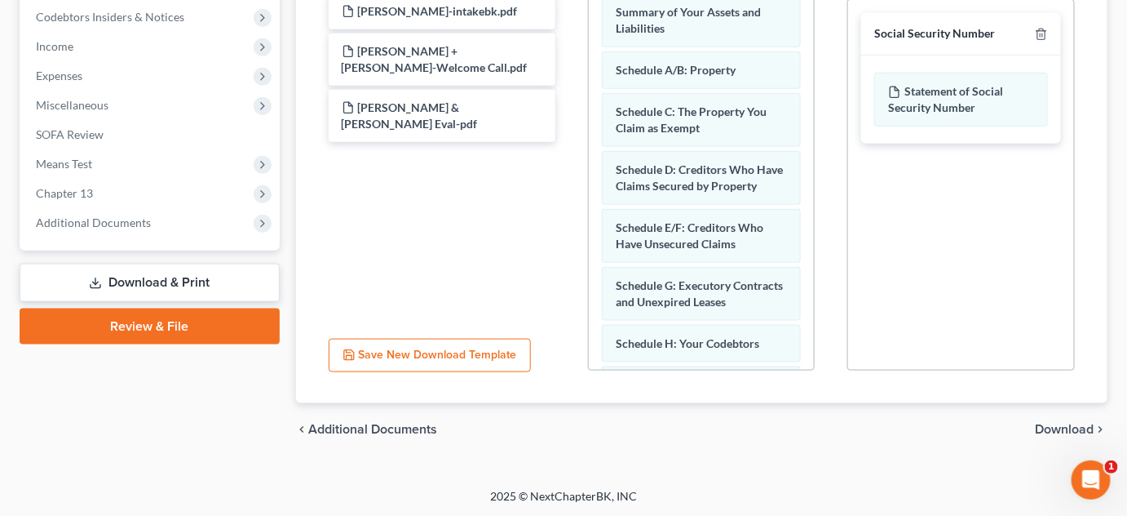
click at [1067, 427] on span "Download" at bounding box center [1065, 429] width 59 height 13
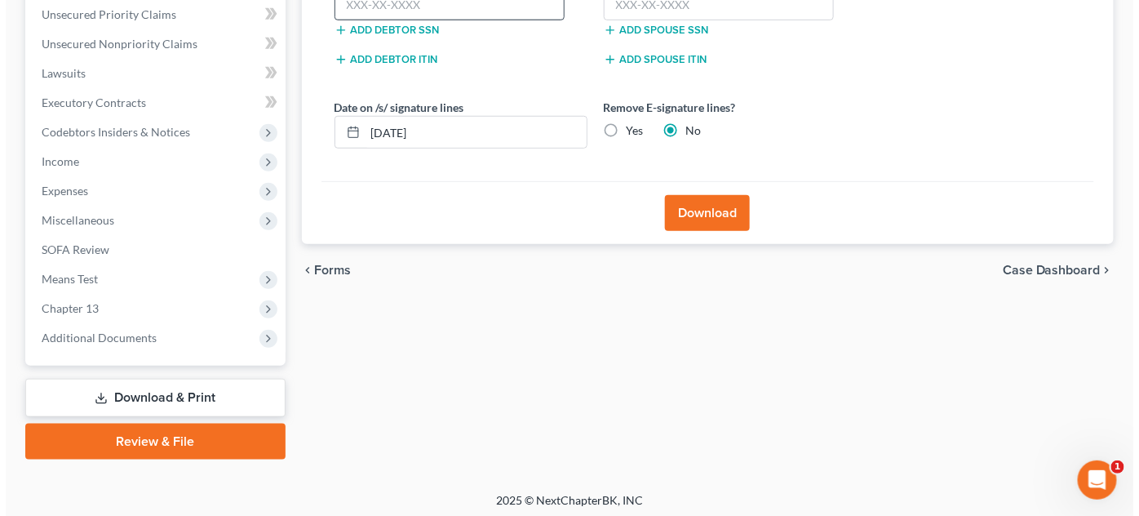
scroll to position [231, 0]
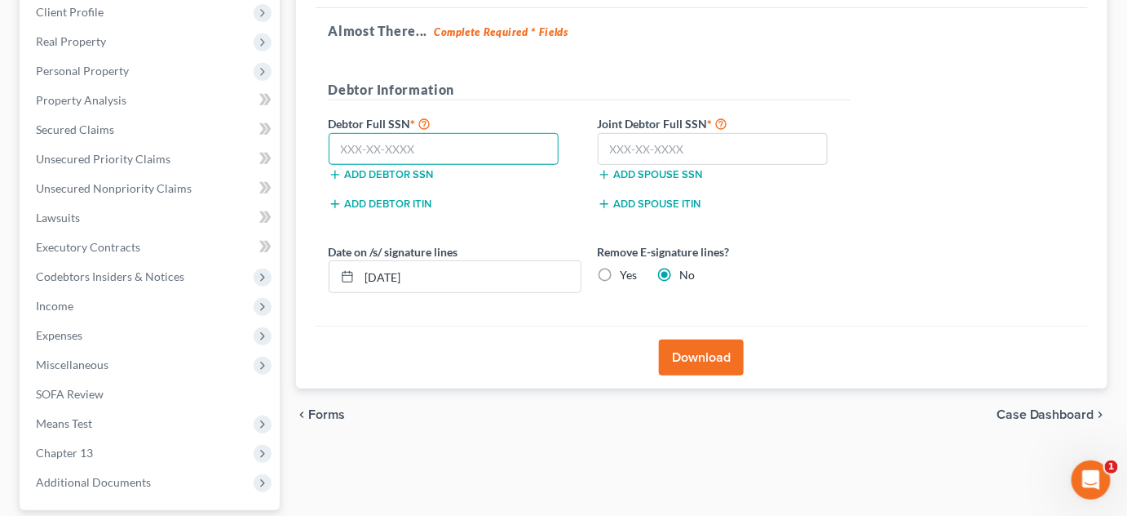
click at [356, 148] on input "text" at bounding box center [444, 149] width 231 height 33
type input "439-57-7391"
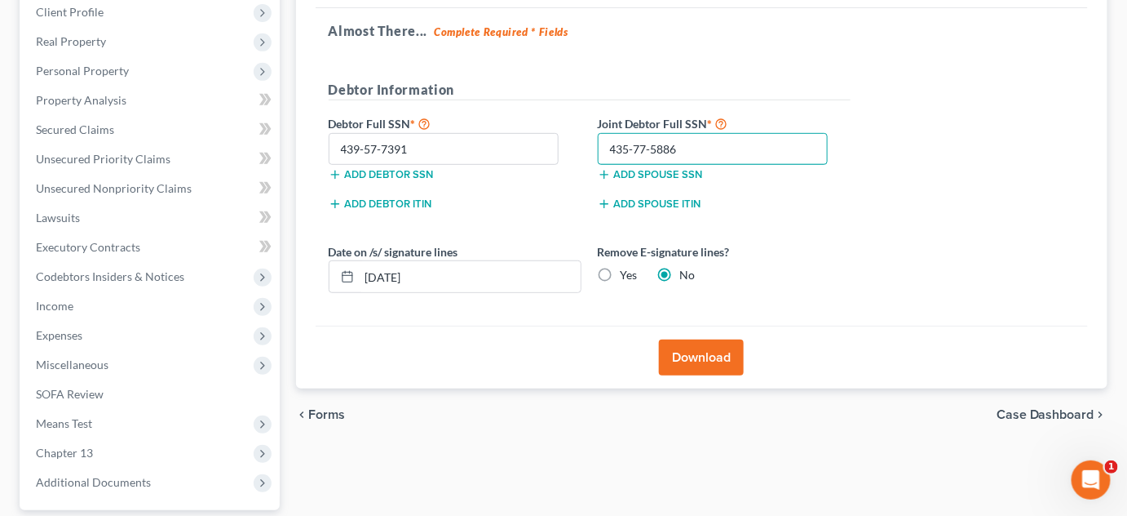
type input "435-77-5886"
click at [690, 355] on button "Download" at bounding box center [701, 357] width 85 height 36
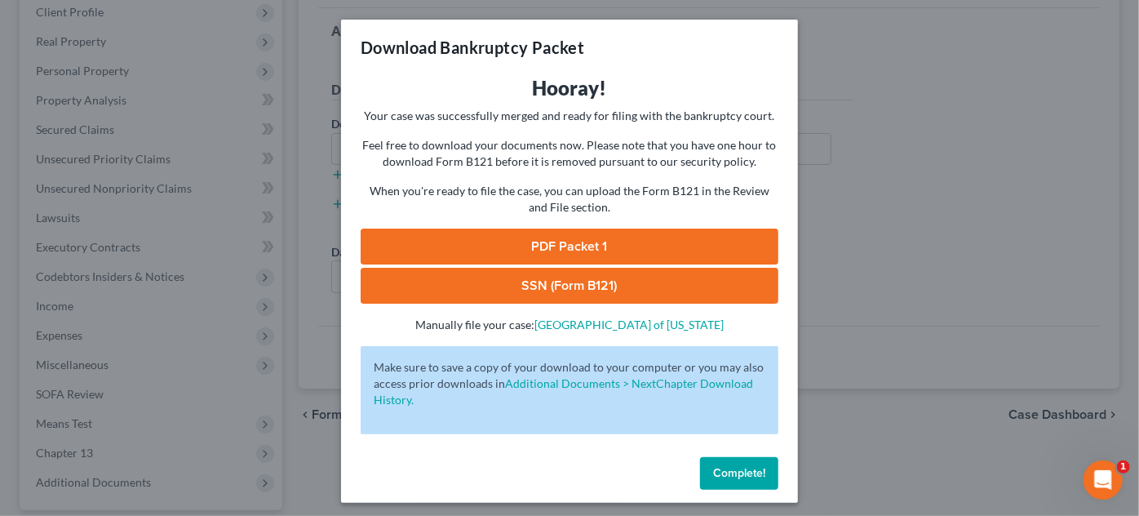
click at [489, 244] on link "PDF Packet 1" at bounding box center [570, 246] width 418 height 36
click at [498, 286] on link "SSN (Form B121)" at bounding box center [570, 286] width 418 height 36
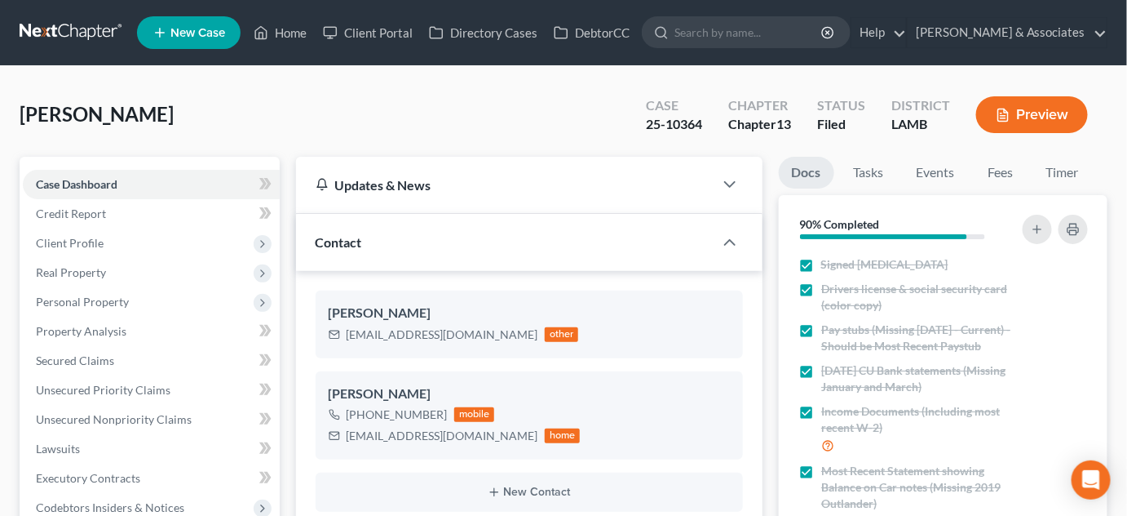
scroll to position [519, 0]
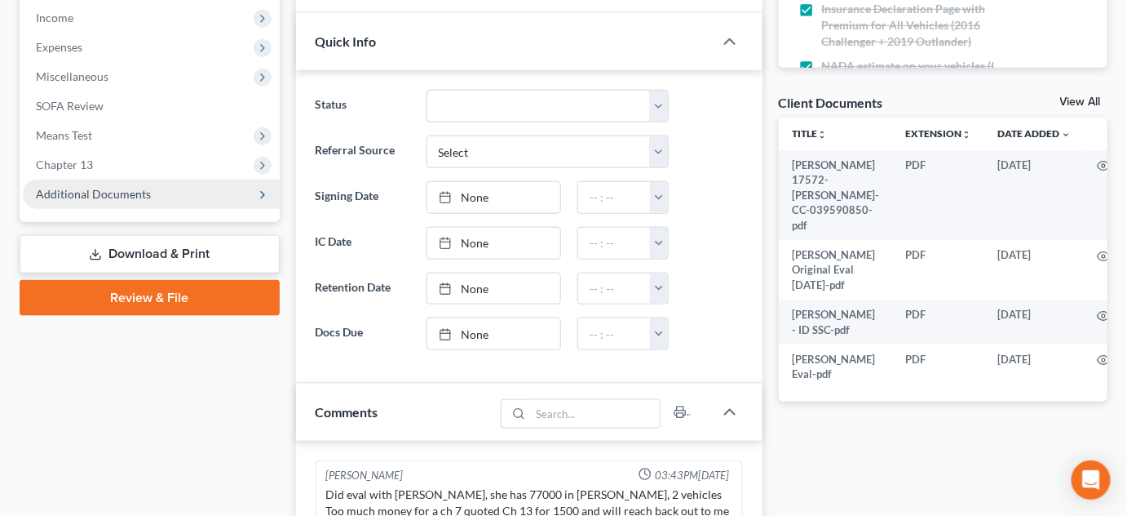
click at [104, 199] on span "Additional Documents" at bounding box center [93, 194] width 115 height 14
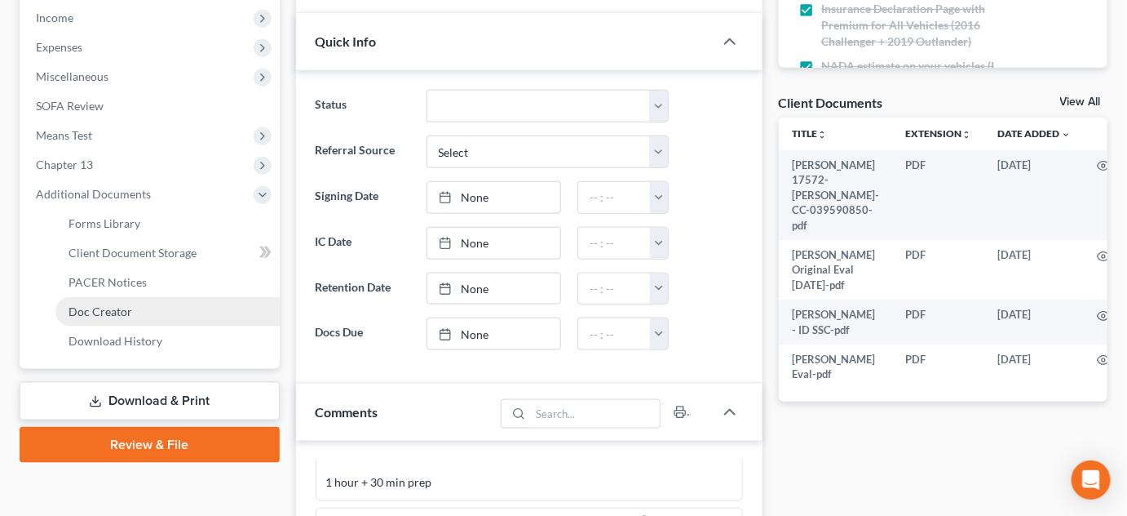
scroll to position [422, 0]
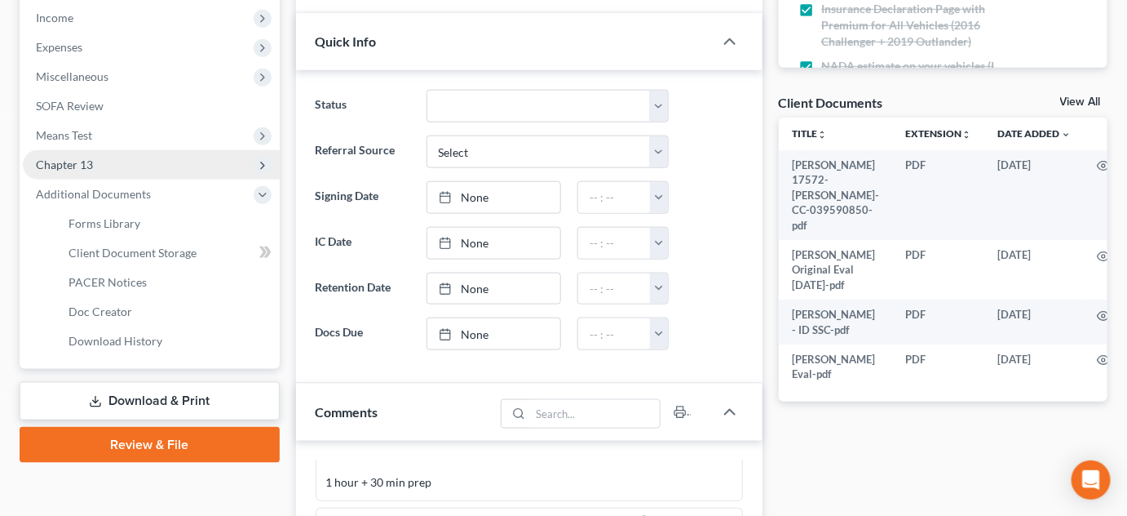
click at [110, 159] on span "Chapter 13" at bounding box center [151, 164] width 257 height 29
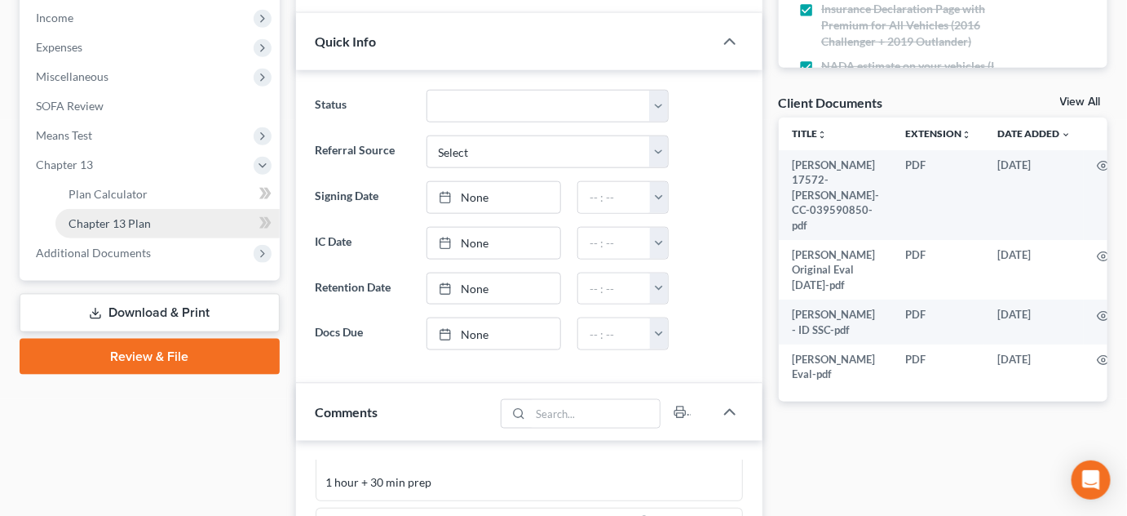
click at [122, 221] on span "Chapter 13 Plan" at bounding box center [110, 223] width 82 height 14
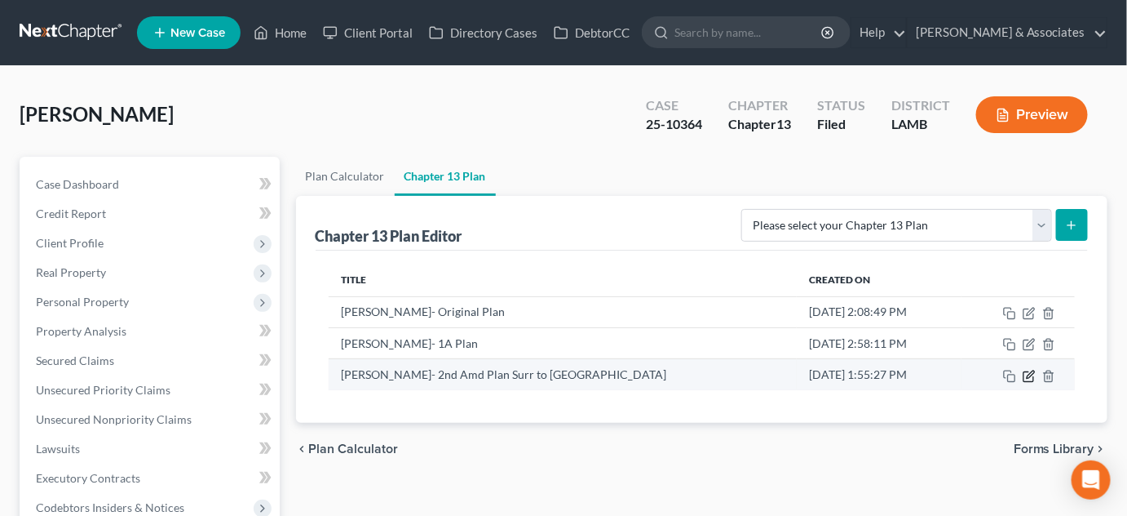
click at [1032, 379] on icon "button" at bounding box center [1029, 376] width 10 height 10
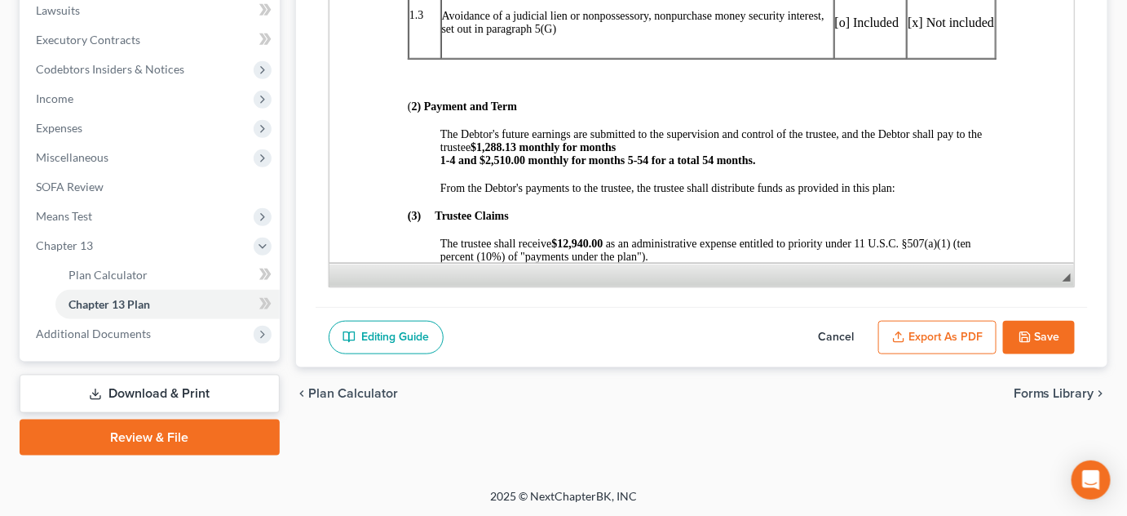
scroll to position [519, 0]
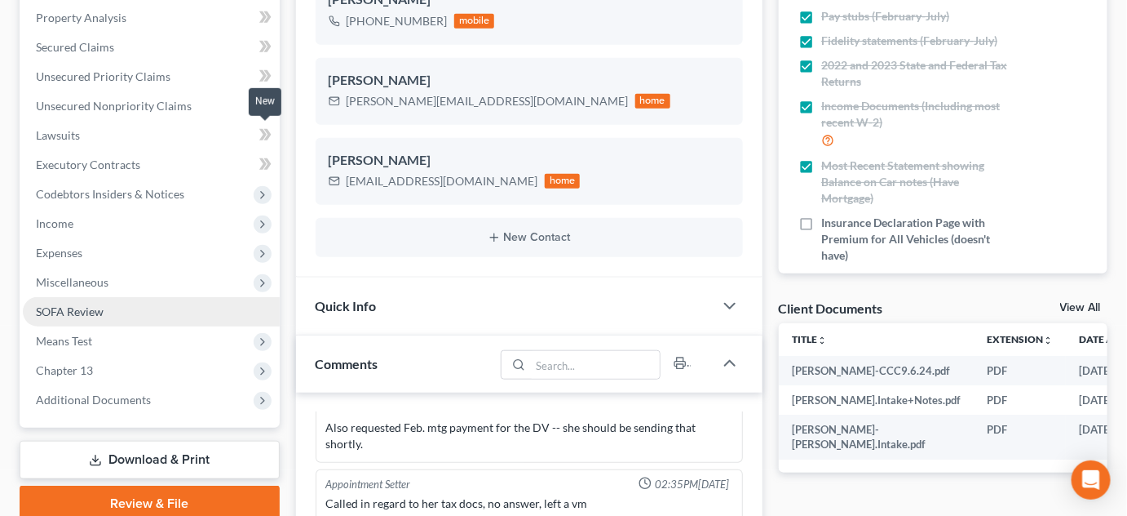
scroll to position [370, 0]
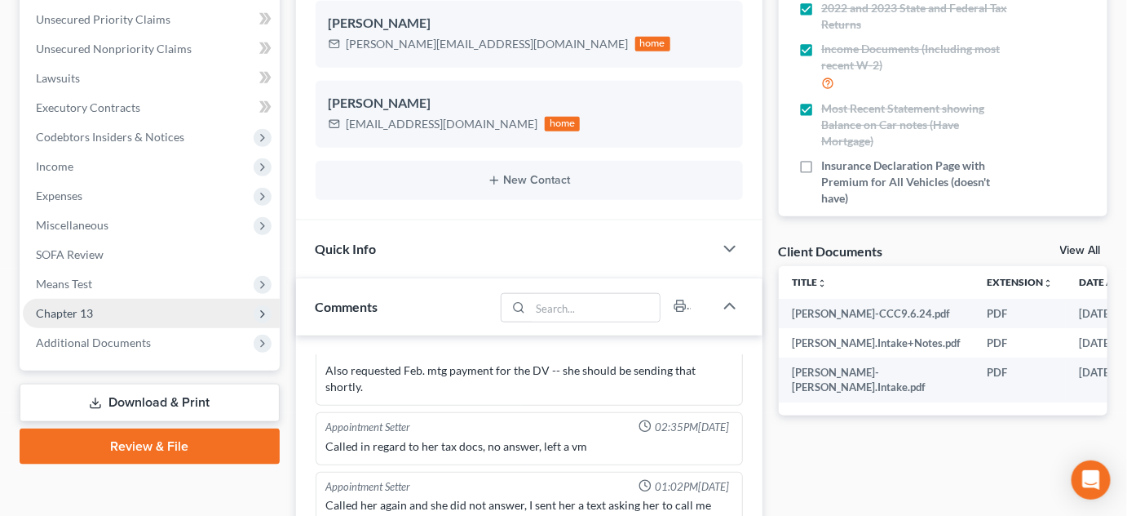
drag, startPoint x: 123, startPoint y: 308, endPoint x: 124, endPoint y: 316, distance: 8.2
click at [123, 308] on span "Chapter 13" at bounding box center [151, 313] width 257 height 29
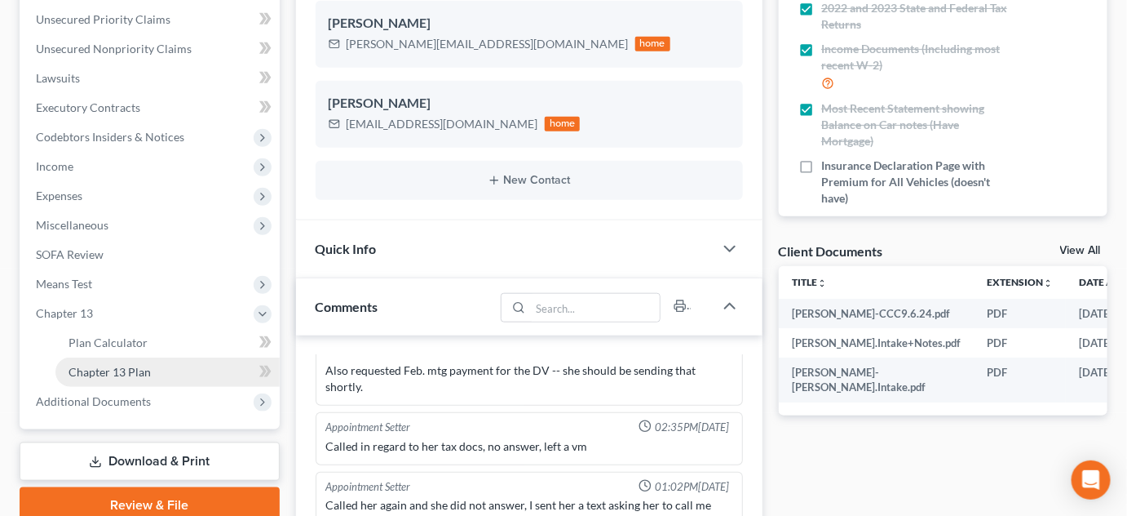
click at [141, 362] on link "Chapter 13 Plan" at bounding box center [167, 371] width 224 height 29
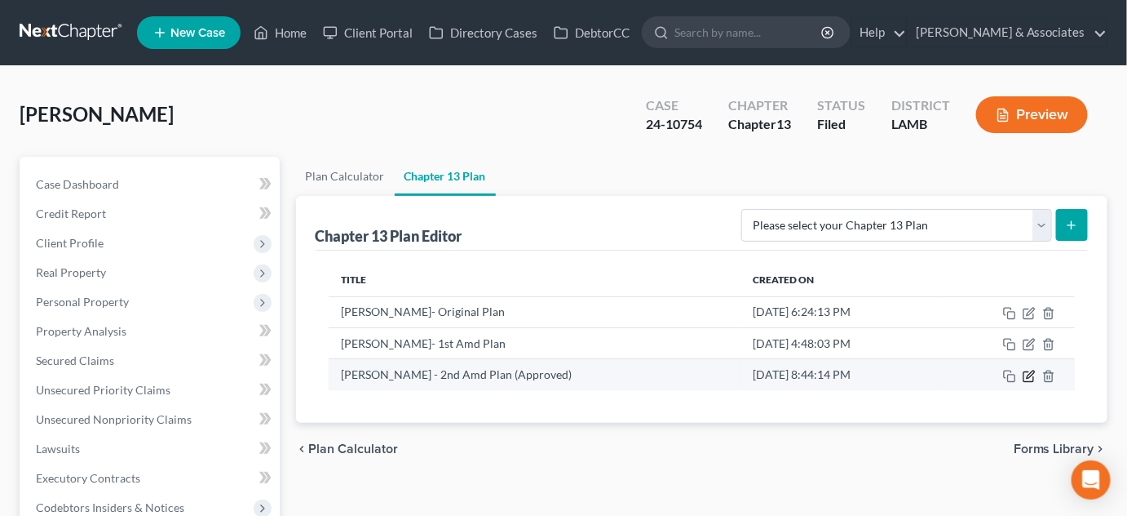
click at [1029, 372] on icon "button" at bounding box center [1030, 373] width 7 height 7
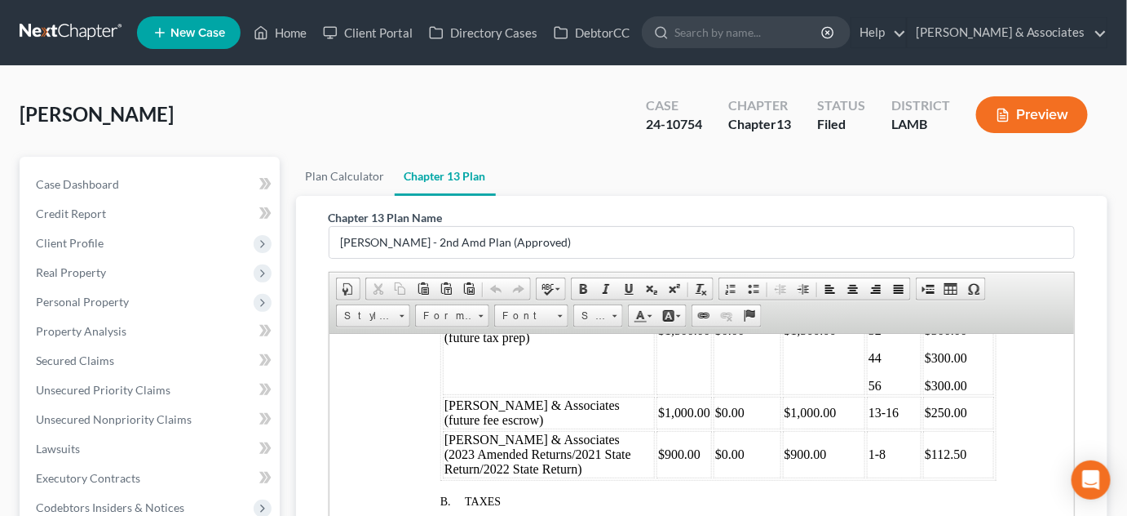
scroll to position [1112, 0]
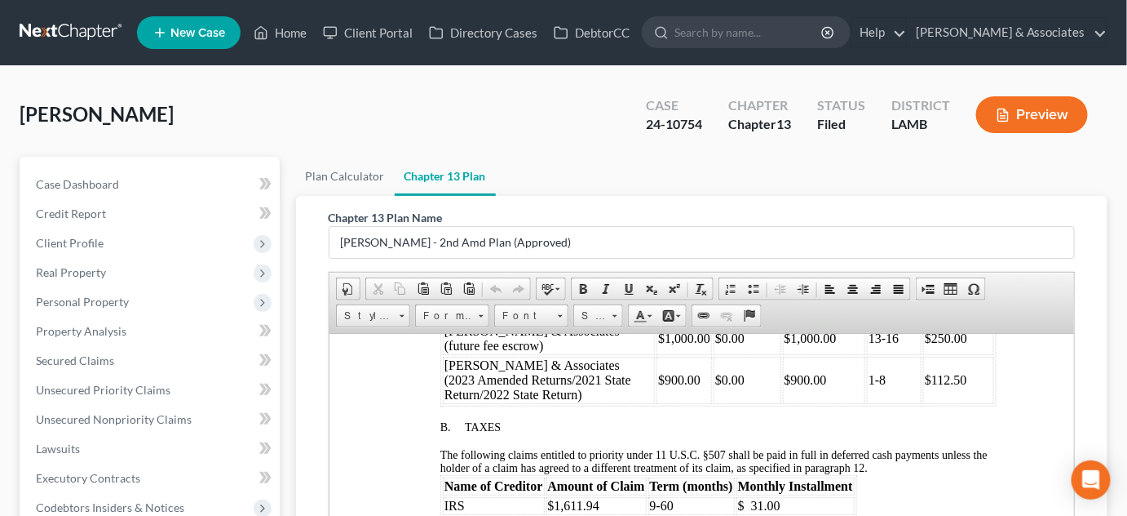
click at [713, 403] on td "$0.00" at bounding box center [746, 379] width 67 height 47
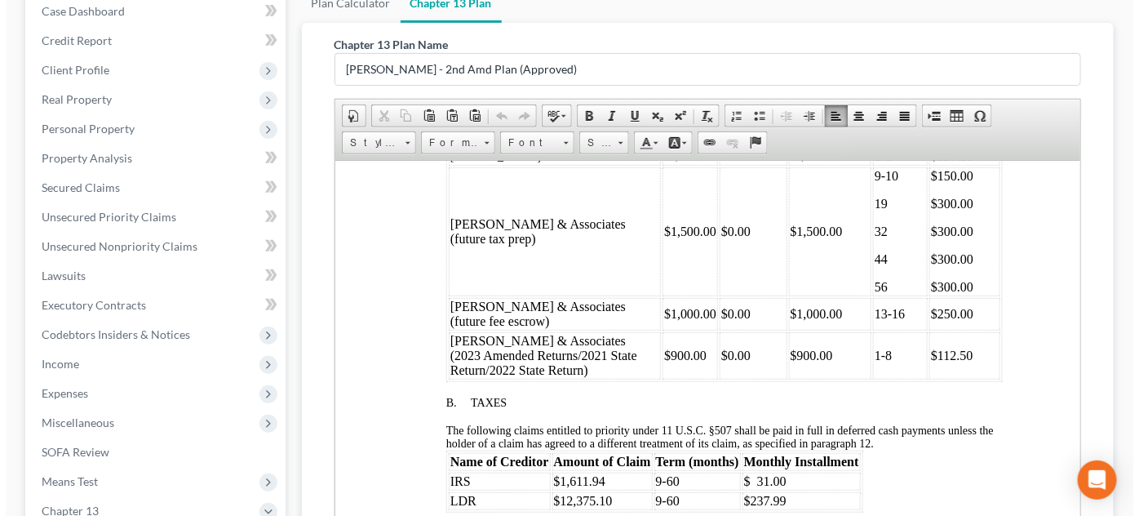
scroll to position [296, 0]
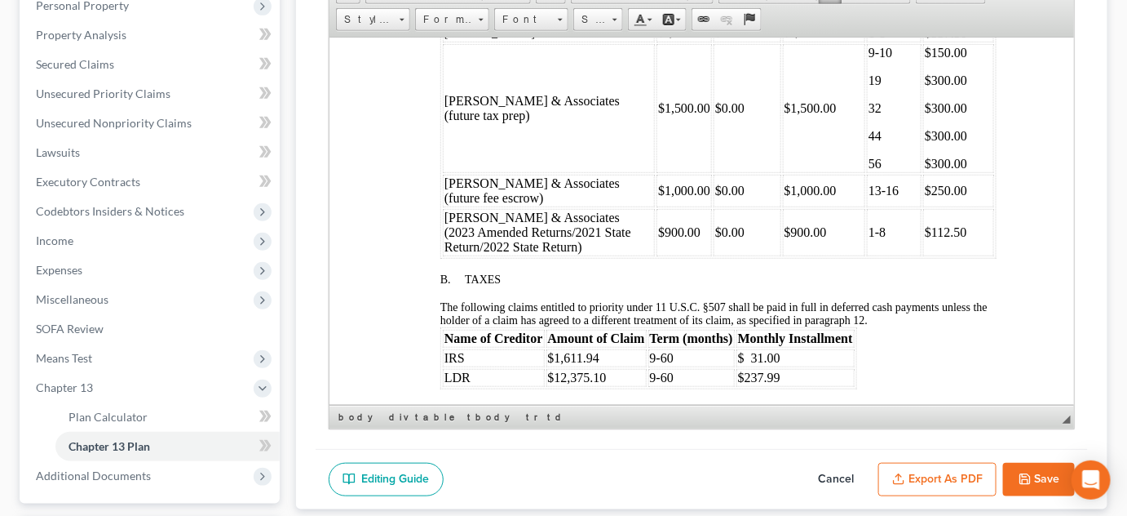
click at [968, 473] on button "Export as PDF" at bounding box center [937, 479] width 118 height 34
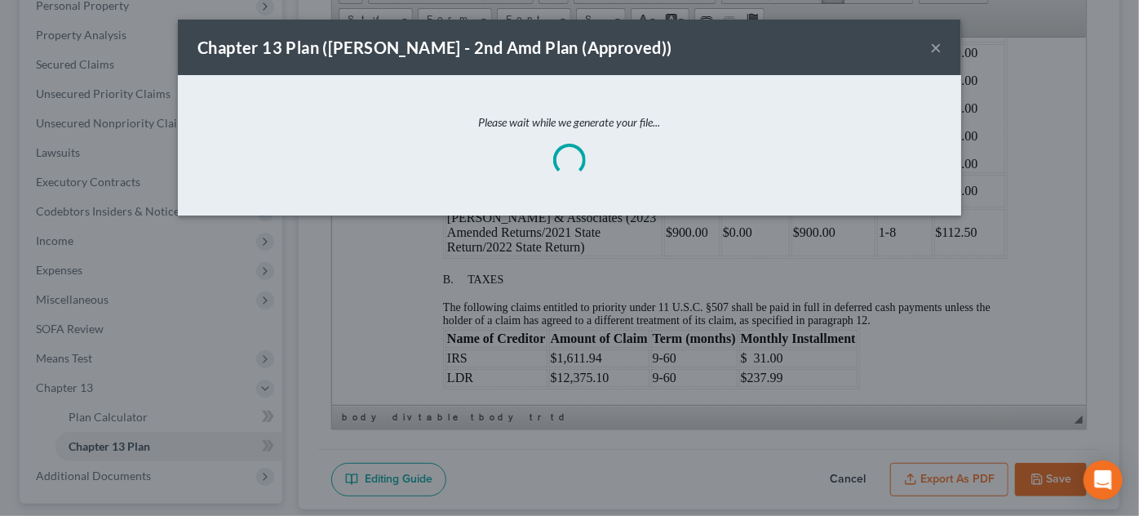
scroll to position [920, 0]
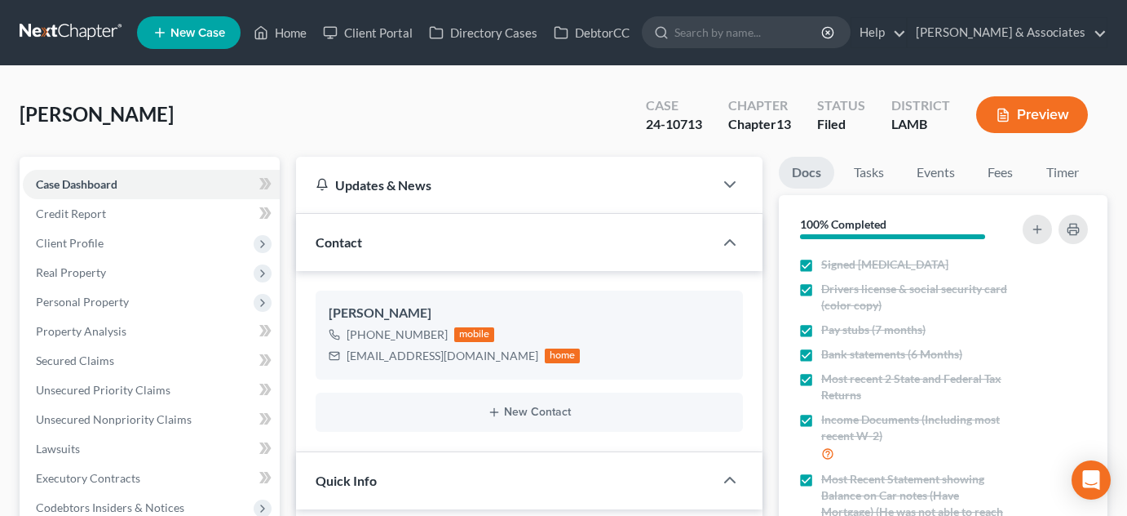
select select "8"
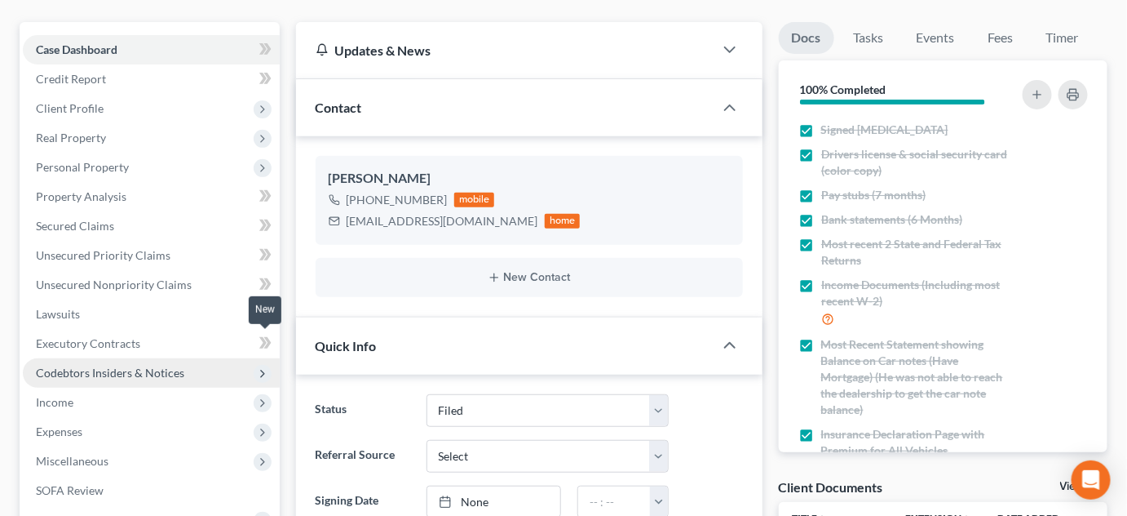
scroll to position [222, 0]
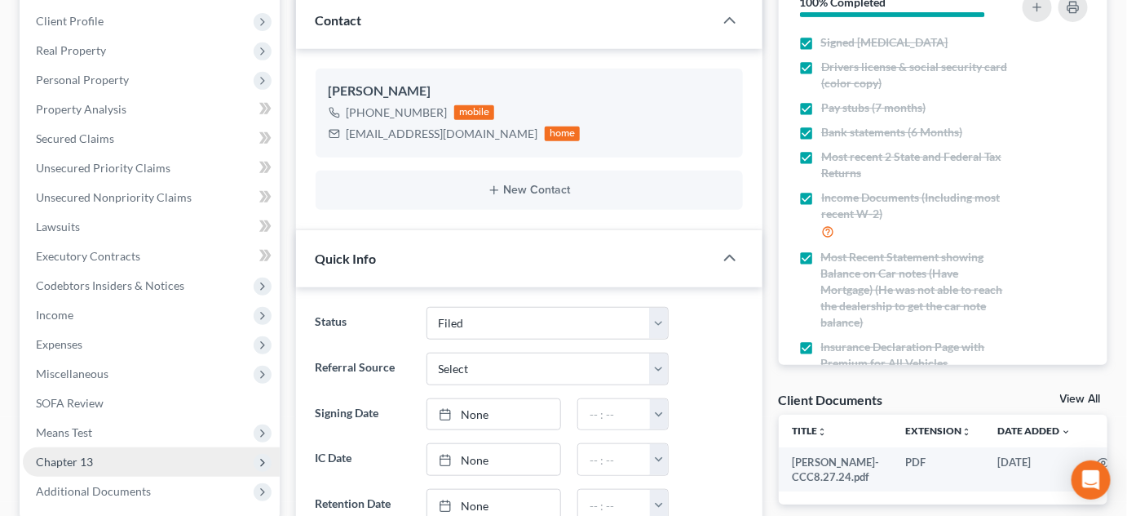
click at [91, 459] on span "Chapter 13" at bounding box center [64, 461] width 57 height 14
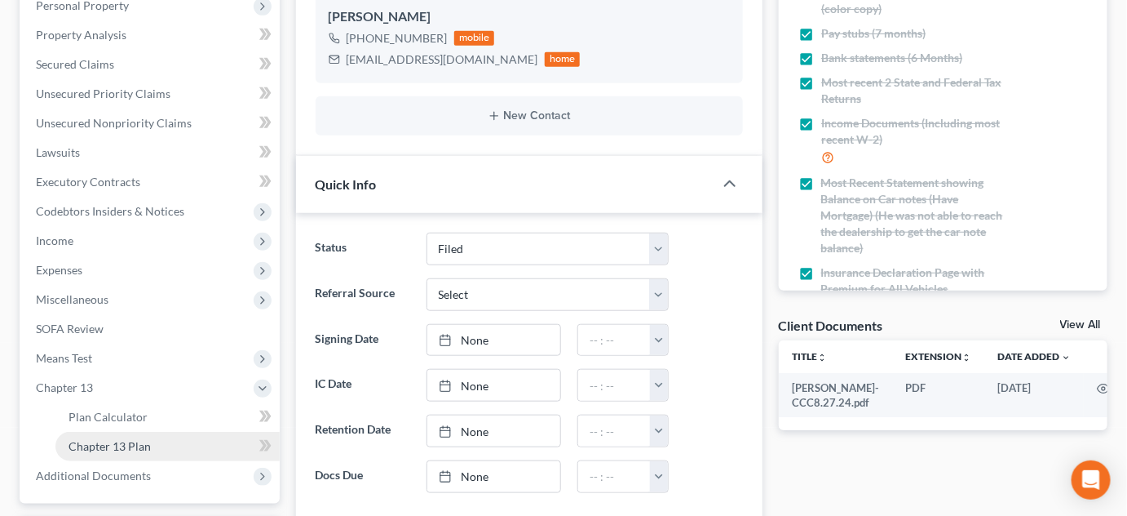
click at [113, 450] on span "Chapter 13 Plan" at bounding box center [110, 446] width 82 height 14
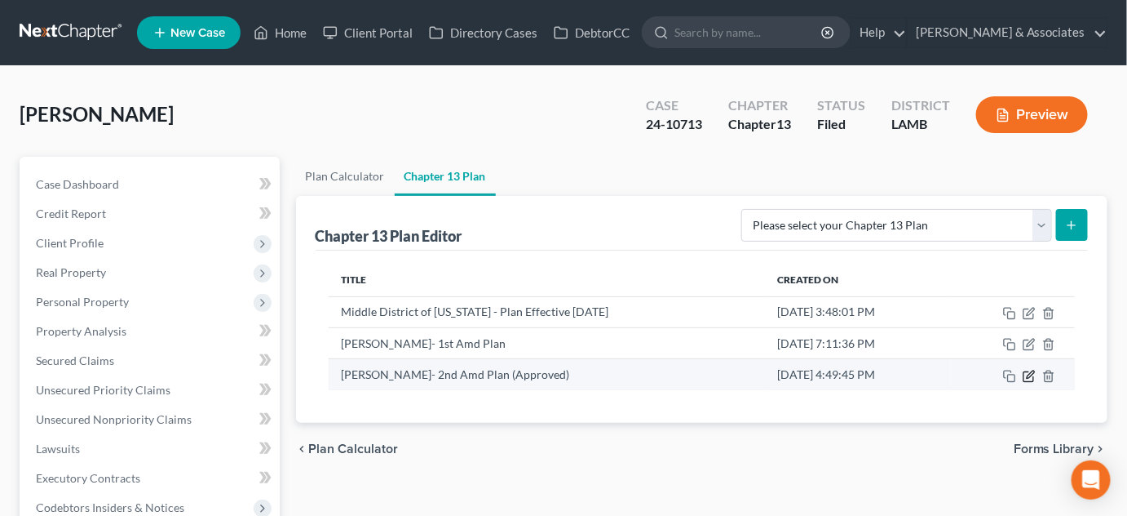
click at [1031, 376] on icon "button" at bounding box center [1029, 375] width 13 height 13
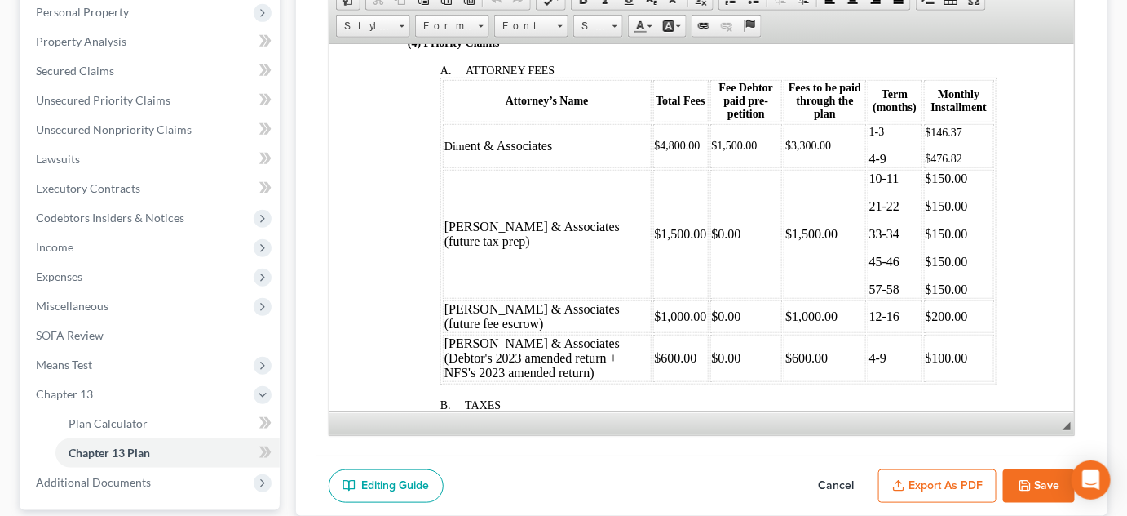
scroll to position [963, 0]
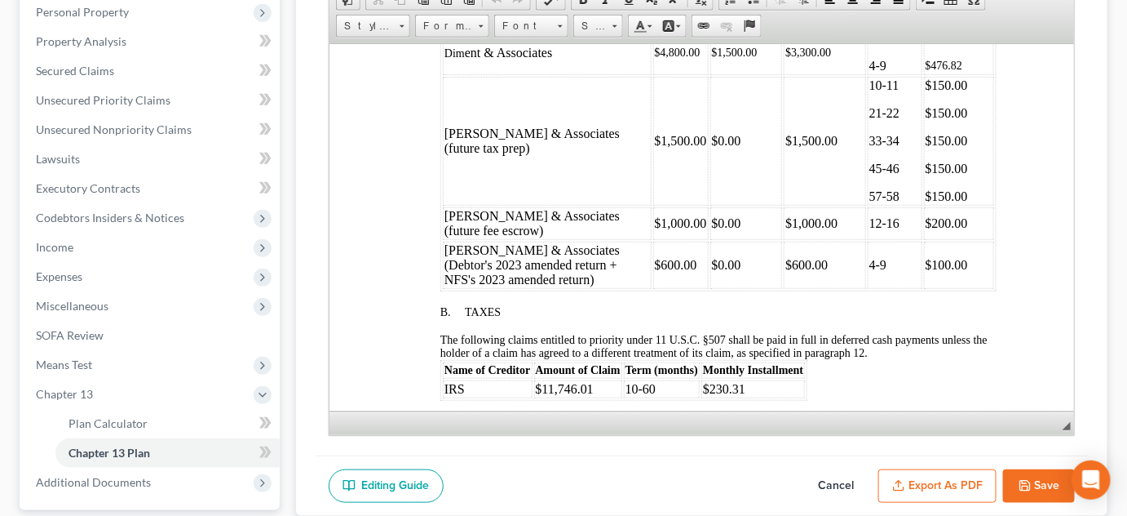
click at [939, 482] on button "Export as PDF" at bounding box center [937, 486] width 118 height 34
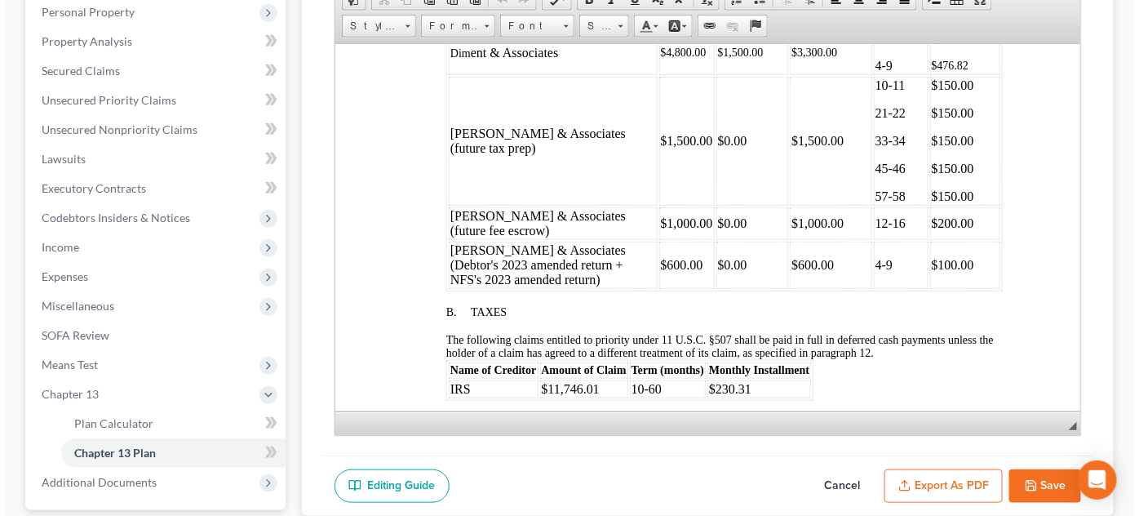
scroll to position [920, 0]
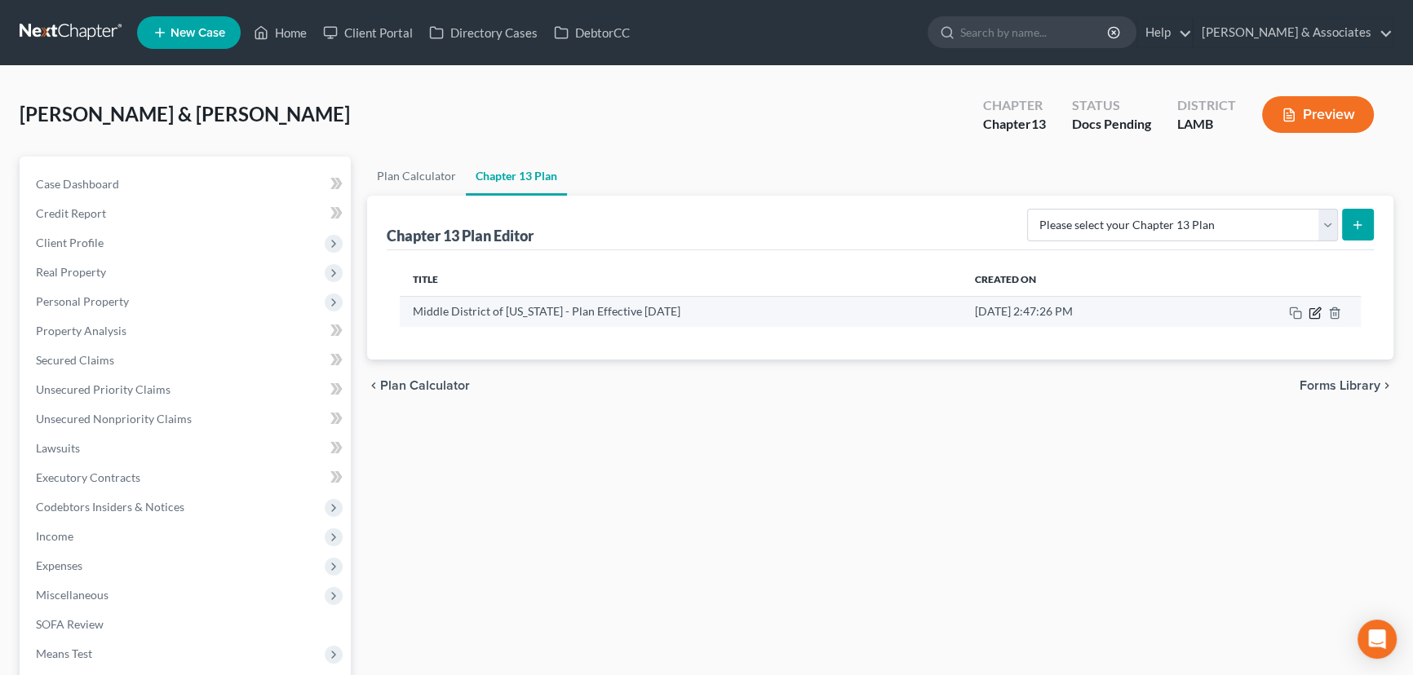
click at [1138, 310] on icon "button" at bounding box center [1314, 313] width 13 height 13
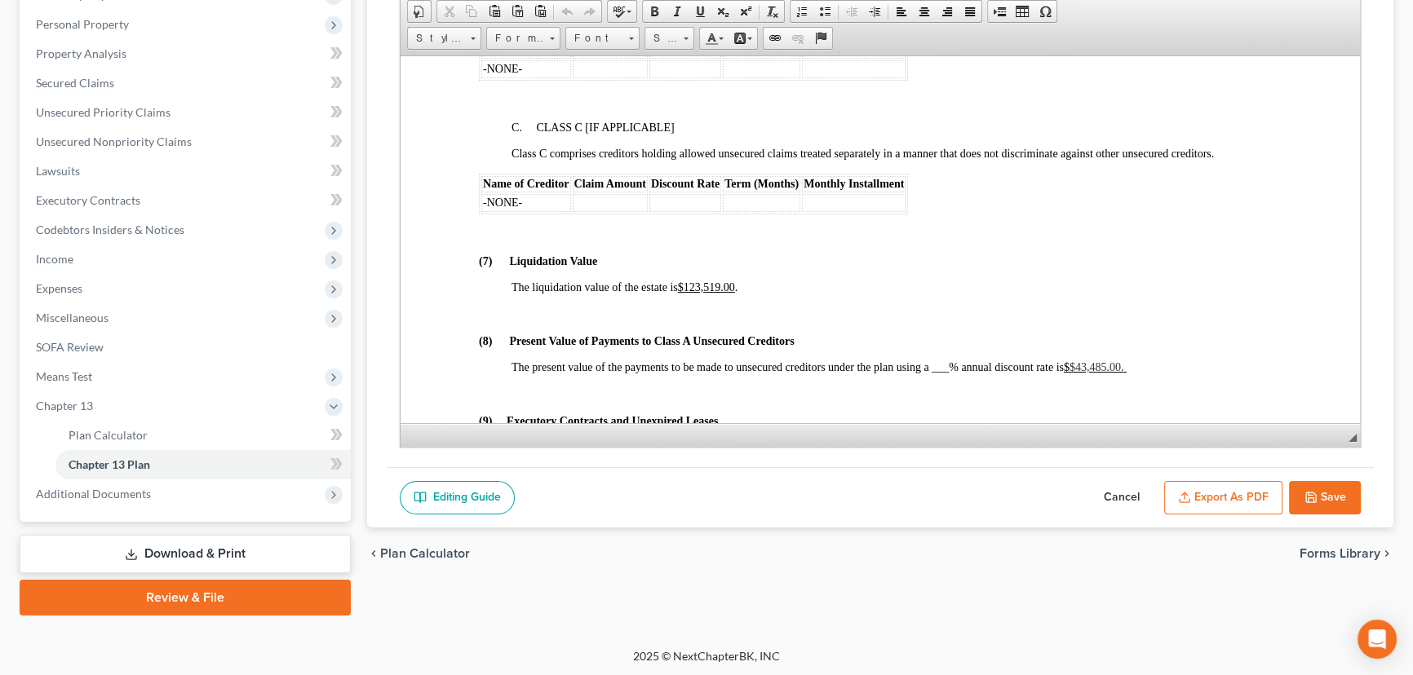
scroll to position [4300, 0]
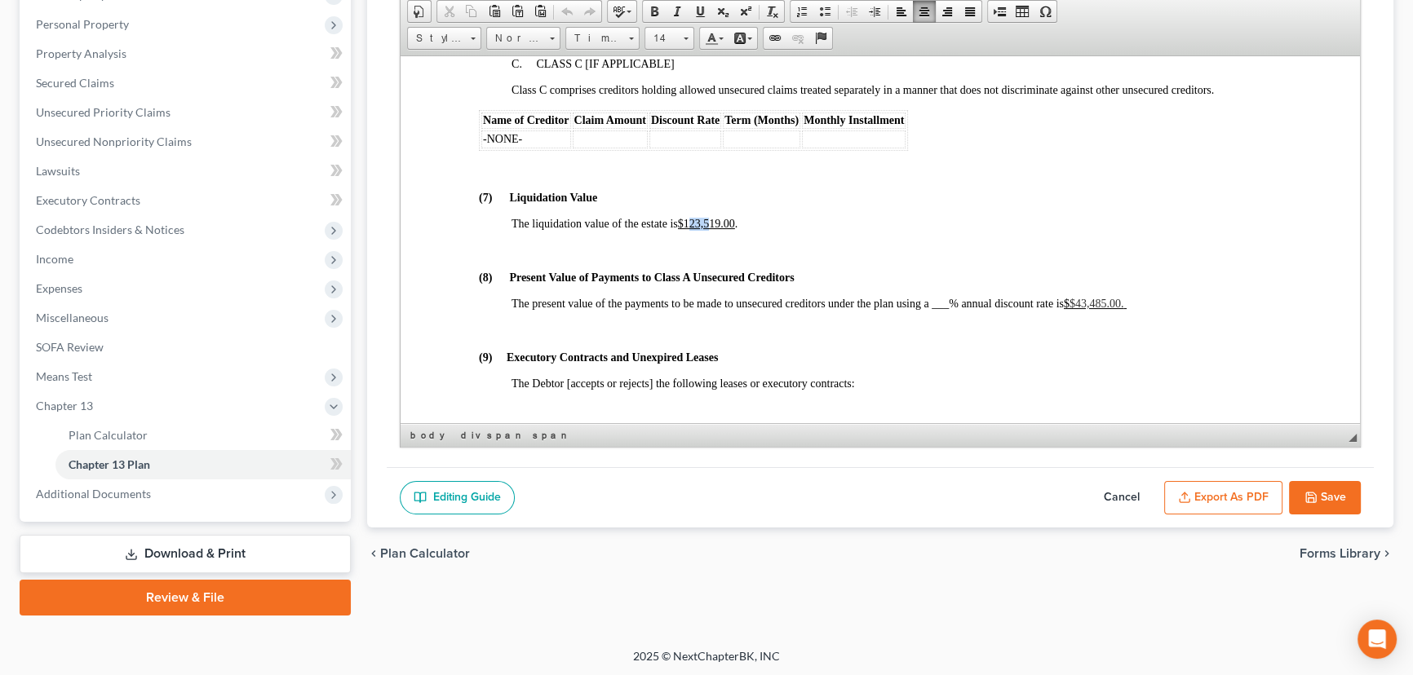
drag, startPoint x: 691, startPoint y: 312, endPoint x: 712, endPoint y: 312, distance: 21.2
click at [712, 229] on u "$123,519.00" at bounding box center [706, 223] width 57 height 12
click at [1138, 501] on button "Save" at bounding box center [1325, 498] width 72 height 34
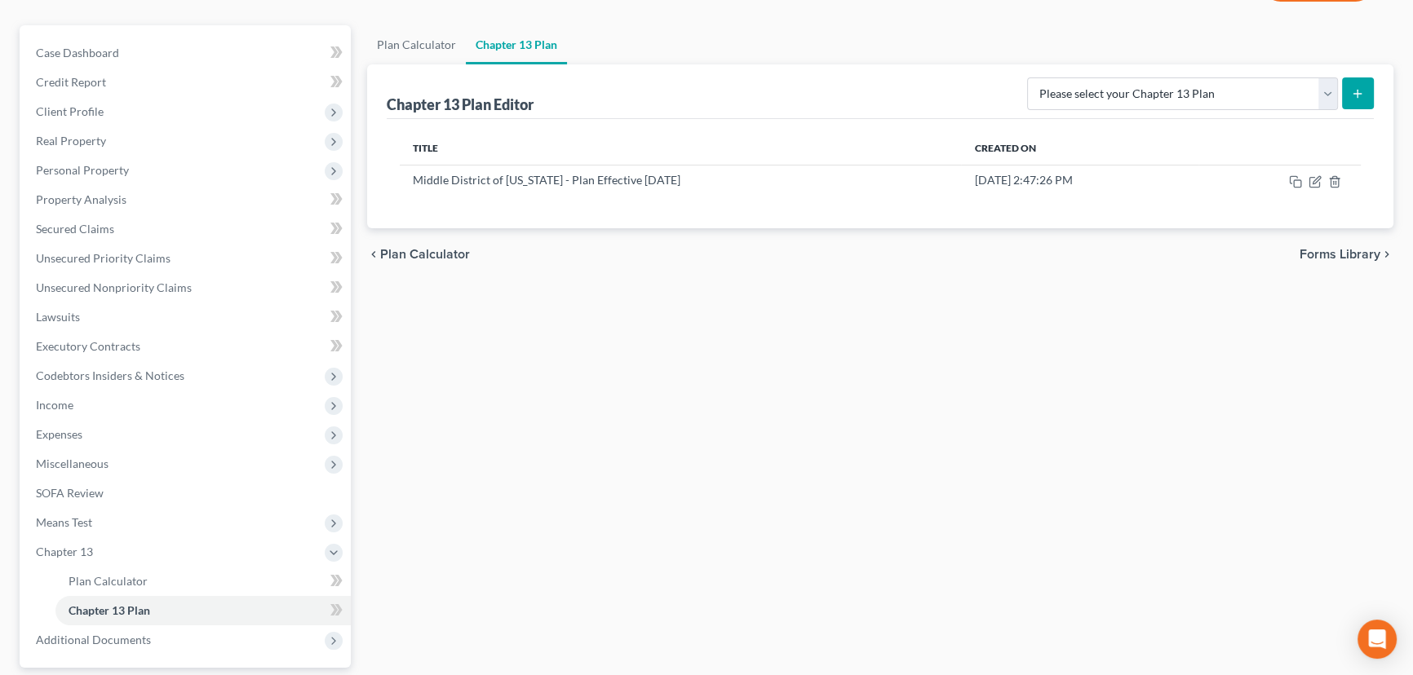
scroll to position [0, 0]
